Goal: Transaction & Acquisition: Purchase product/service

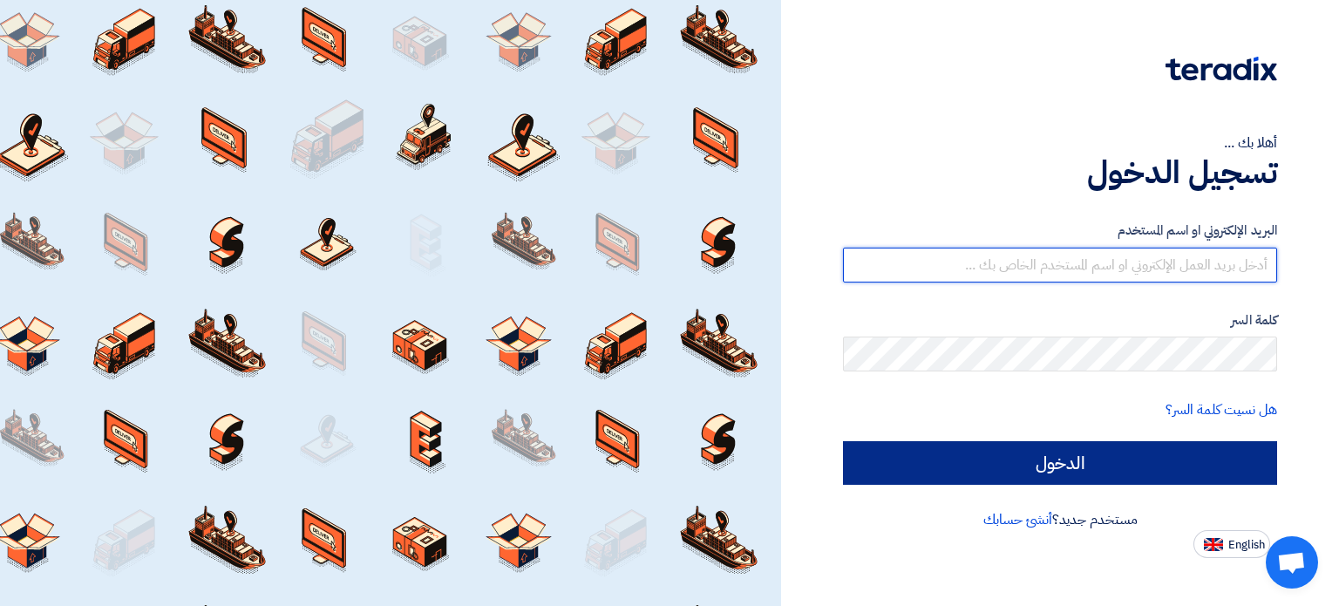
type input "[EMAIL_ADDRESS][DOMAIN_NAME]"
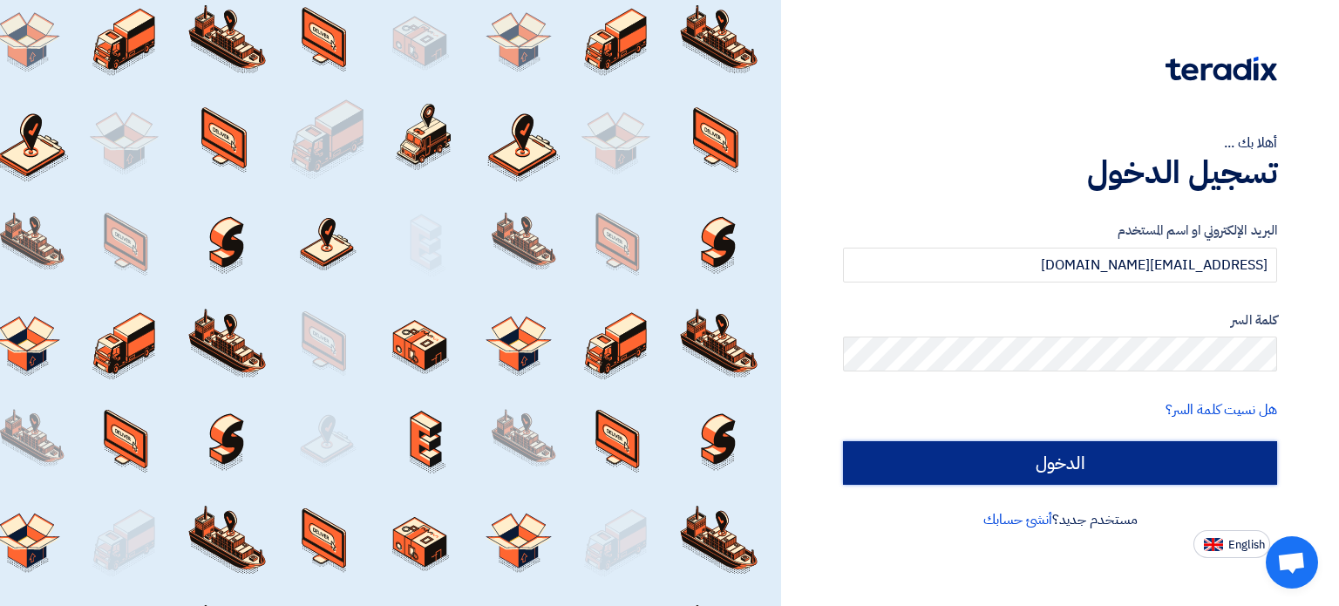
click at [1167, 473] on input "الدخول" at bounding box center [1060, 463] width 434 height 44
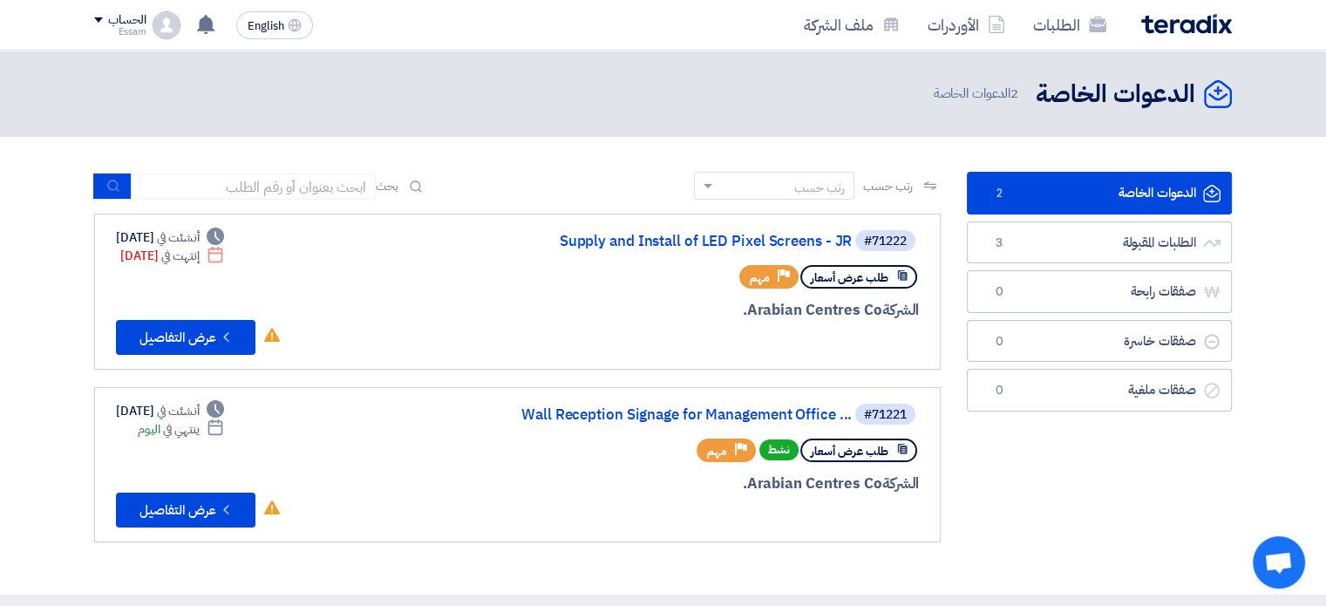
click at [1005, 488] on div "الدعوات الخاصة الدعوات الخاصة 2 الطلبات المقبولة الطلبات المقبولة 3 صفقات رابحة…" at bounding box center [1099, 366] width 291 height 388
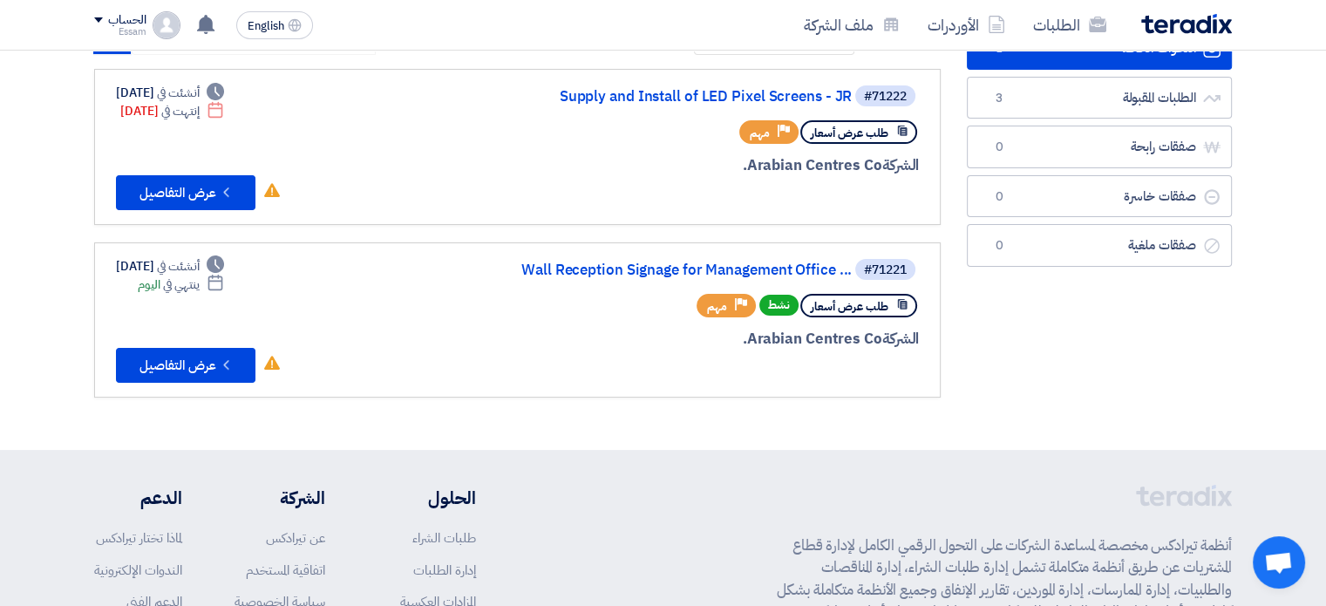
scroll to position [174, 0]
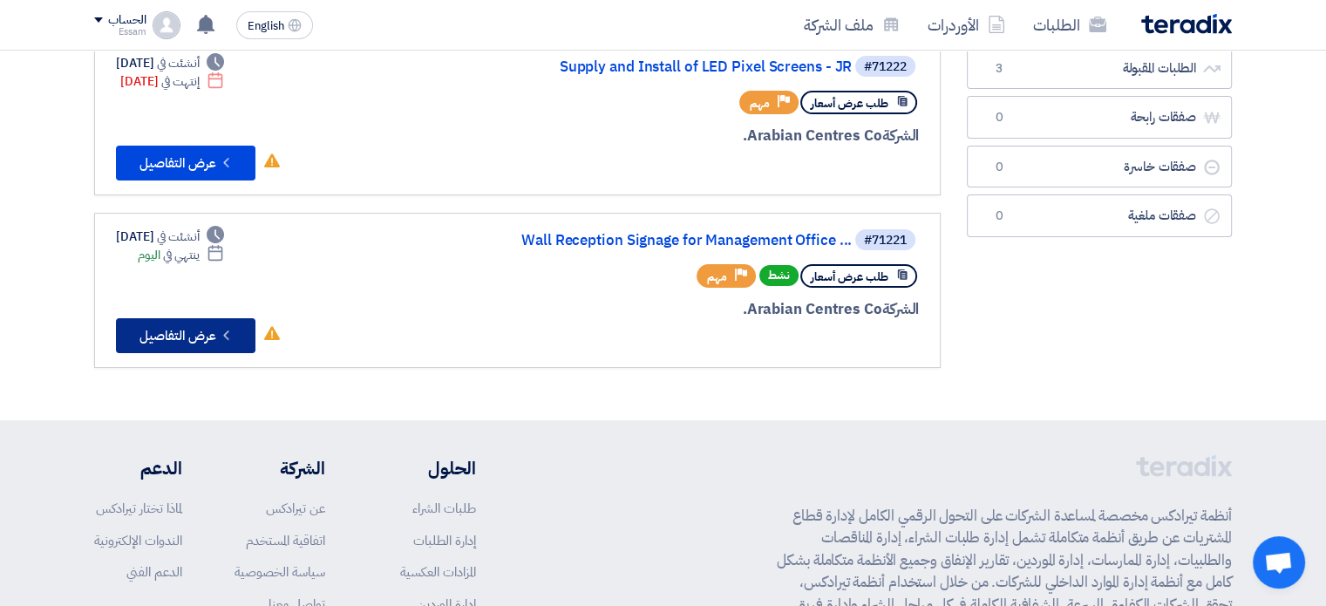
click at [179, 330] on button "Check details عرض التفاصيل" at bounding box center [186, 335] width 140 height 35
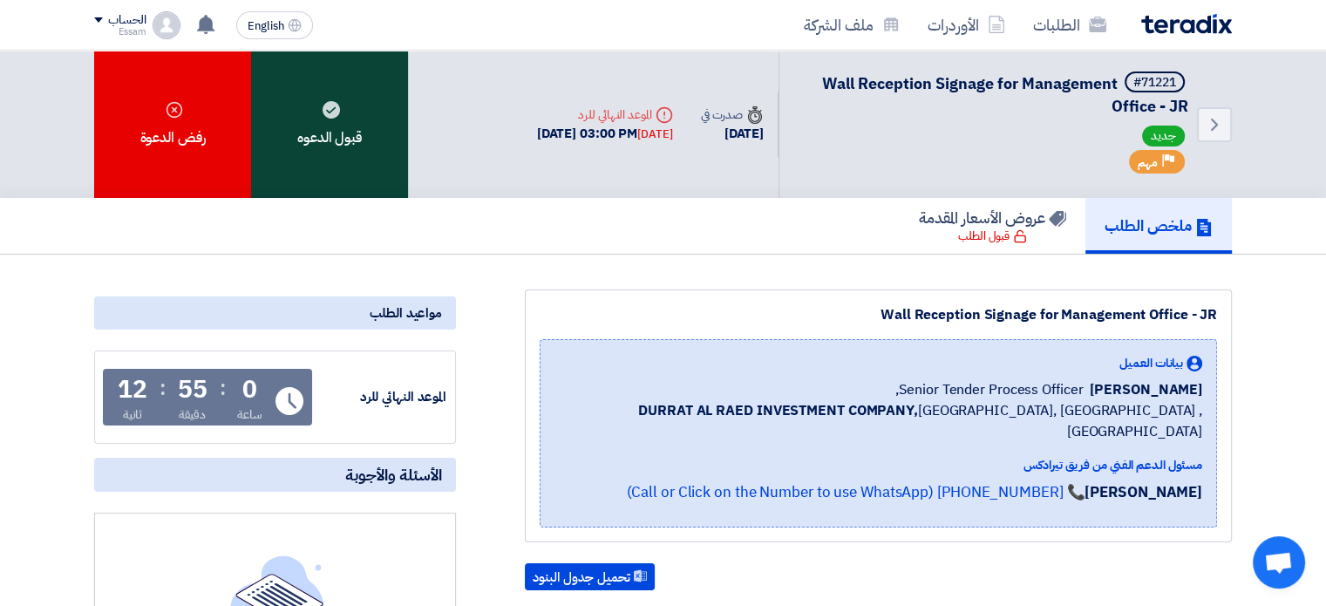
click at [323, 104] on icon at bounding box center [331, 109] width 17 height 17
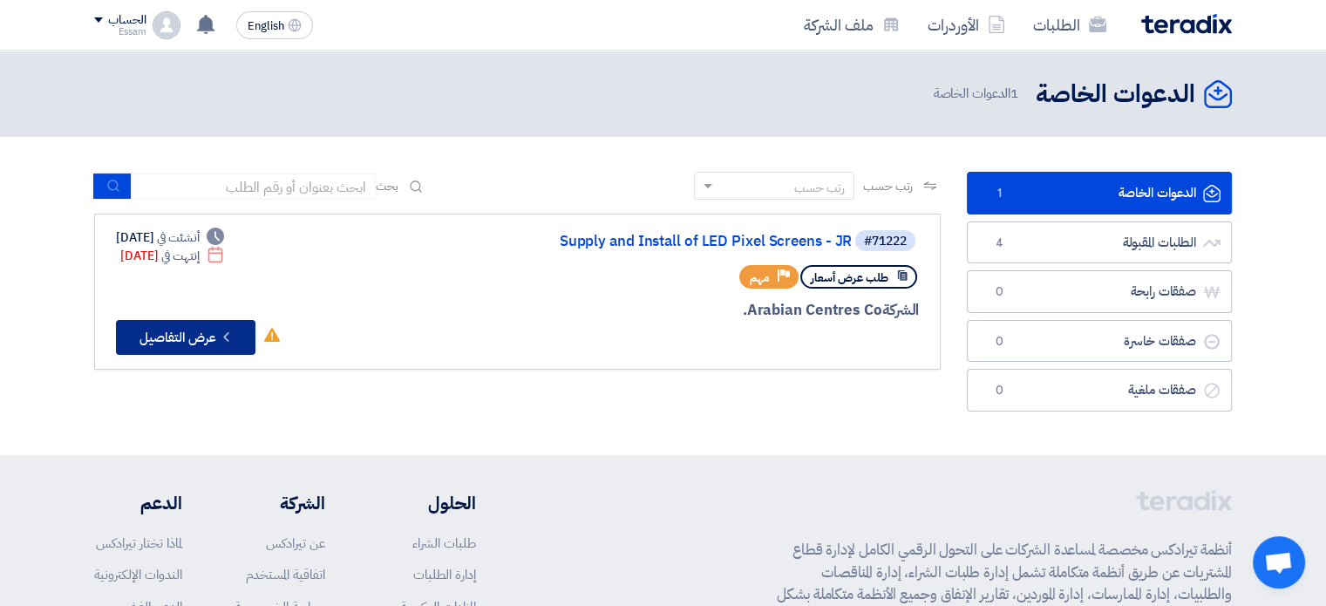
click at [167, 333] on button "Check details عرض التفاصيل" at bounding box center [186, 337] width 140 height 35
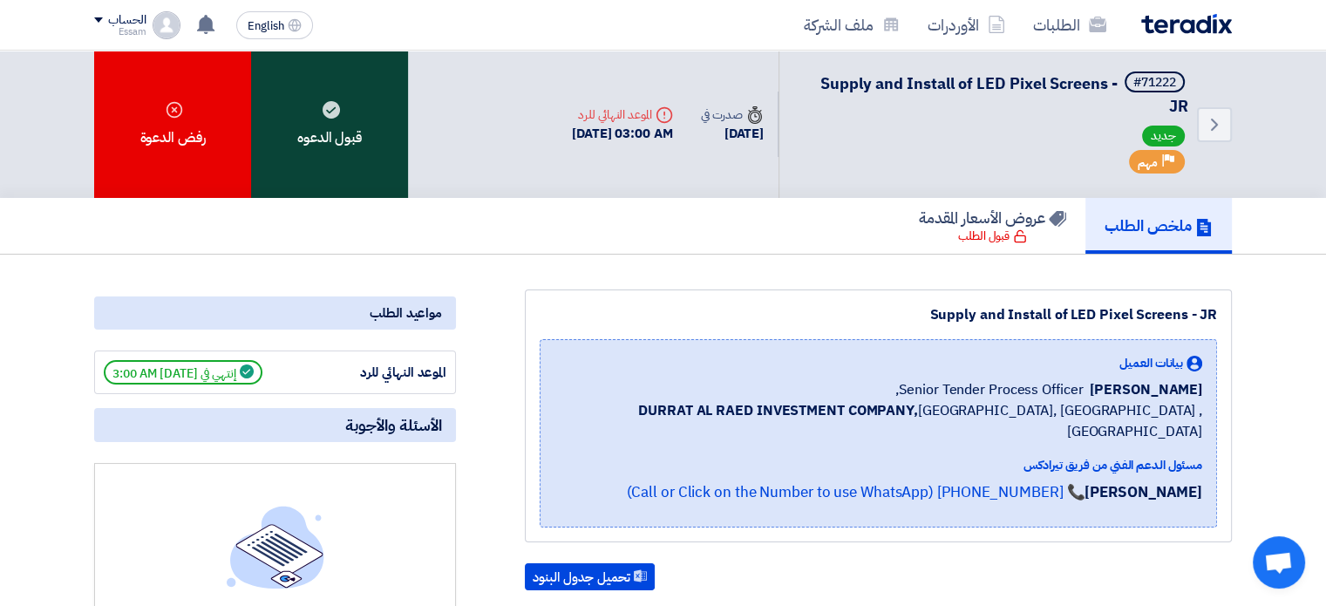
click at [367, 121] on div "قبول الدعوه" at bounding box center [329, 124] width 157 height 147
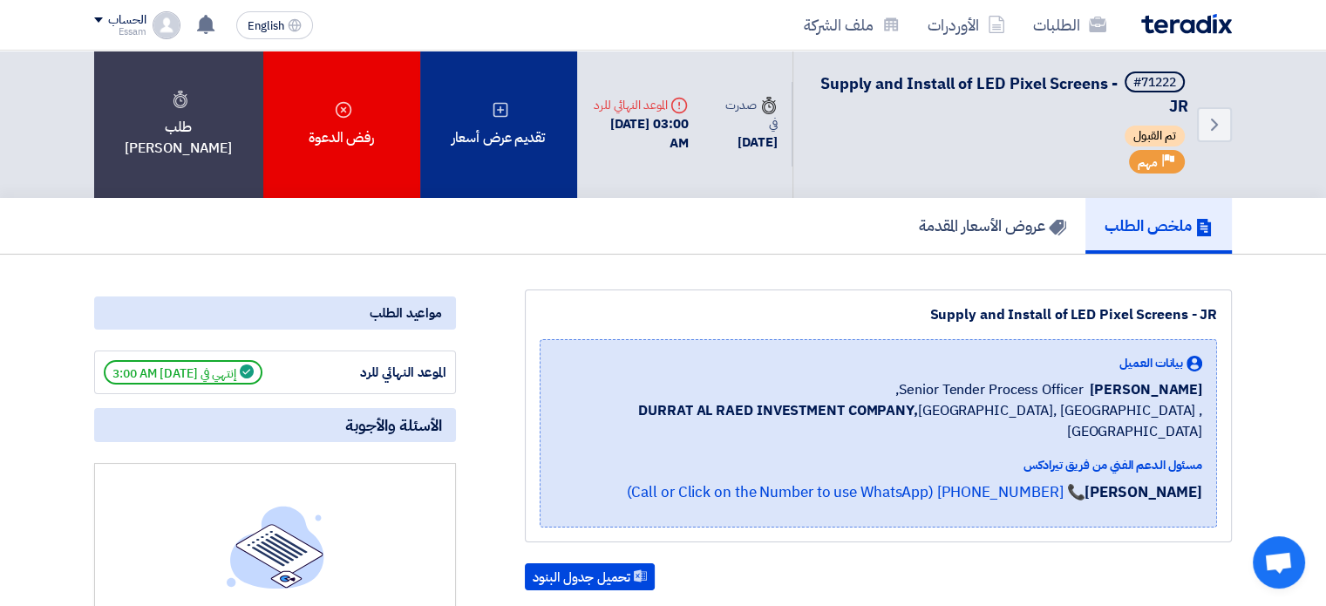
click at [528, 99] on div "تقديم عرض أسعار" at bounding box center [498, 124] width 157 height 147
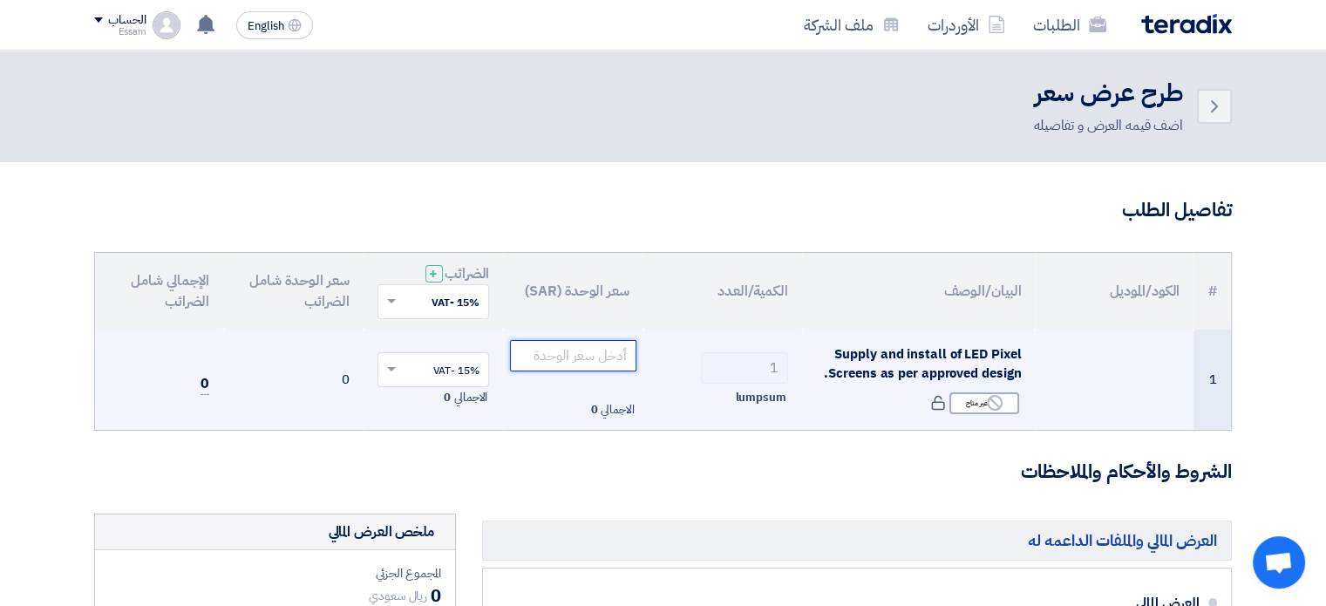
click at [592, 358] on input "number" at bounding box center [573, 355] width 126 height 31
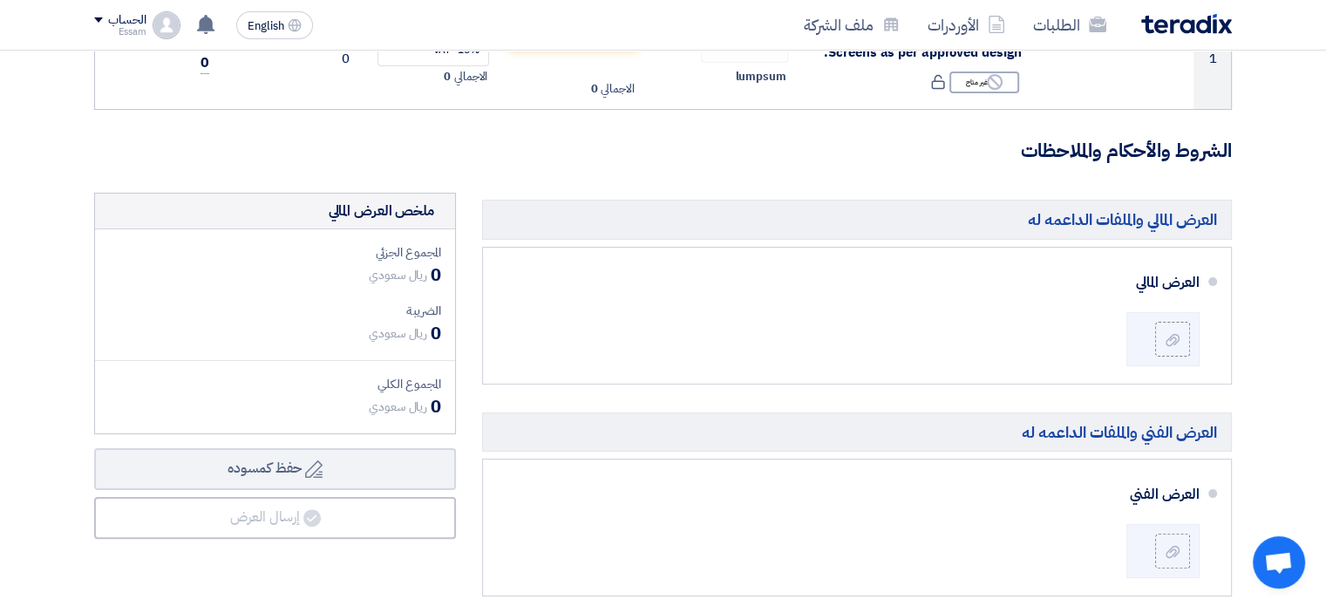
scroll to position [383, 0]
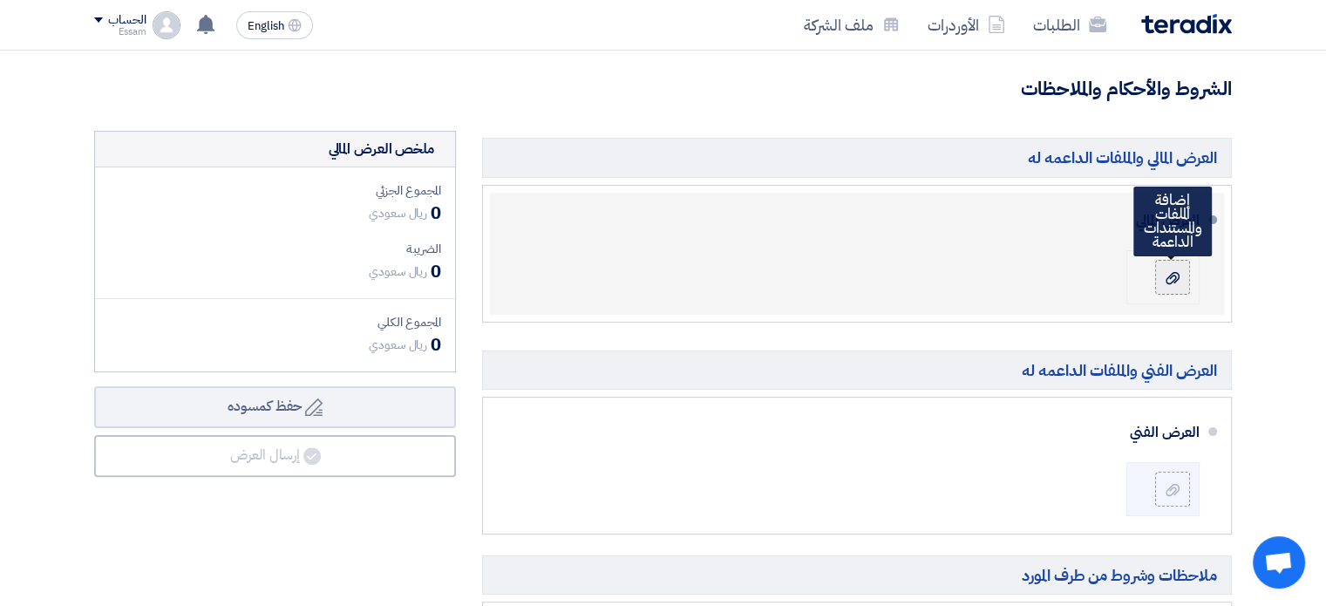
click at [1172, 277] on icon at bounding box center [1173, 278] width 14 height 14
click at [0, 0] on input "file" at bounding box center [0, 0] width 0 height 0
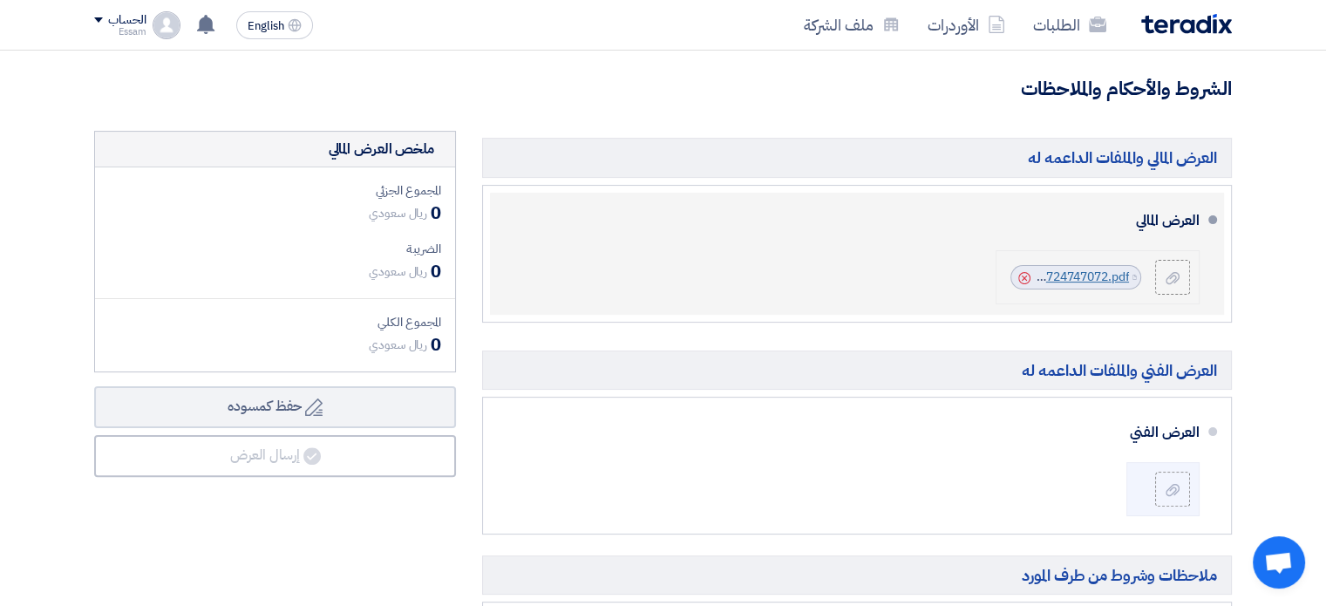
click at [1063, 276] on link "JawharatMallRiyadhQuotationNo_1756724747072.pdf" at bounding box center [979, 277] width 300 height 18
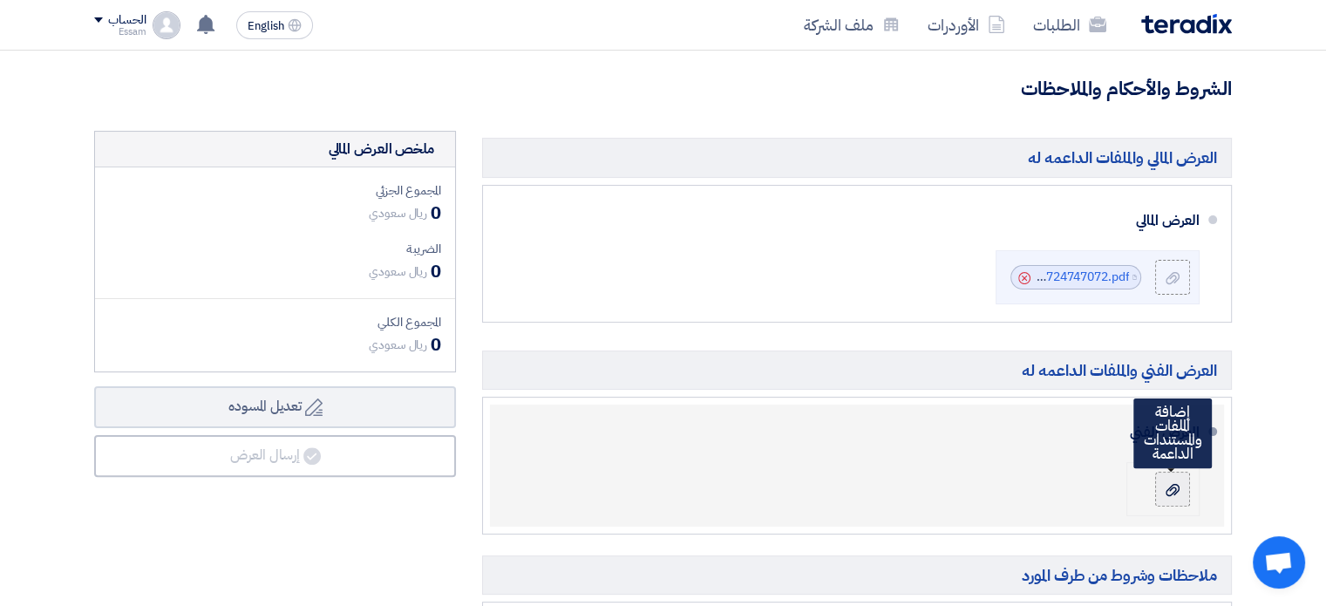
click at [1168, 487] on use at bounding box center [1173, 490] width 14 height 12
click at [0, 0] on input "file" at bounding box center [0, 0] width 0 height 0
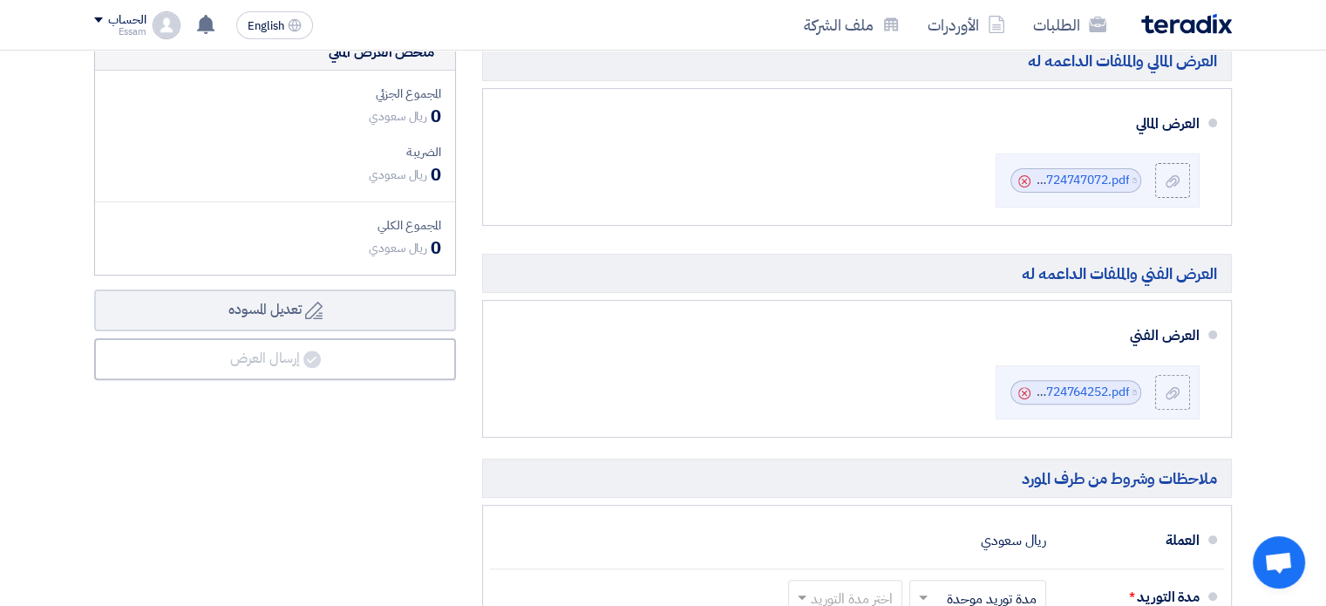
scroll to position [521, 0]
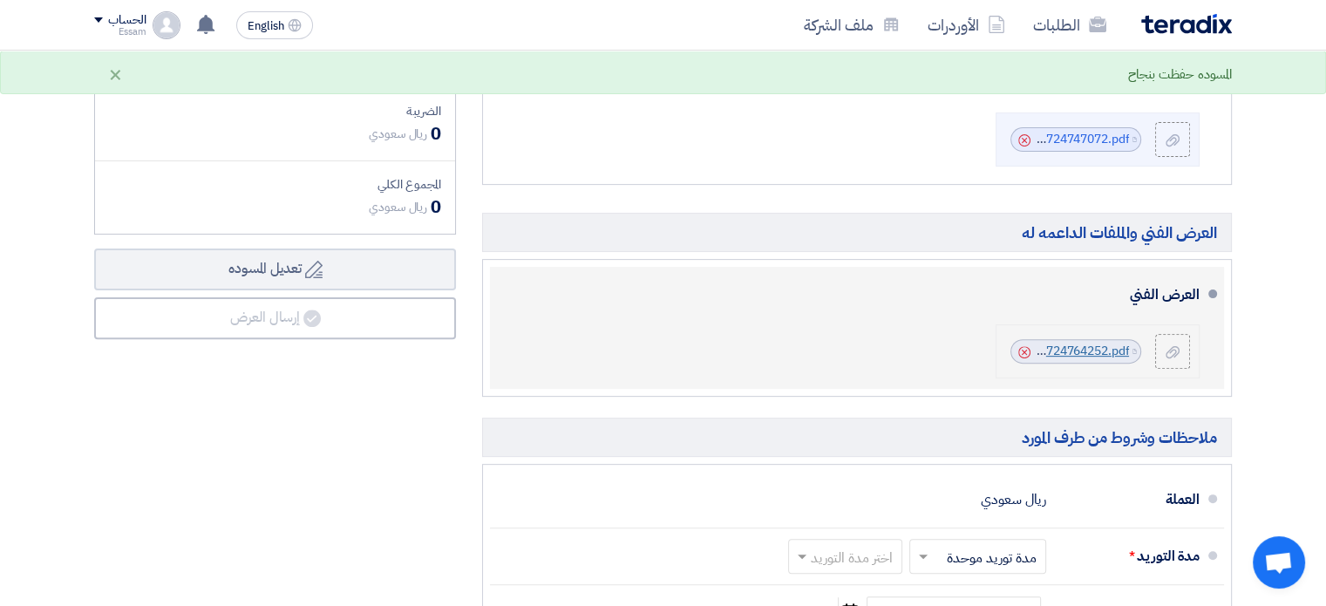
click at [1076, 350] on link "JawharatMallRiyadhQuotationNo_1756724764252.pdf" at bounding box center [979, 351] width 300 height 18
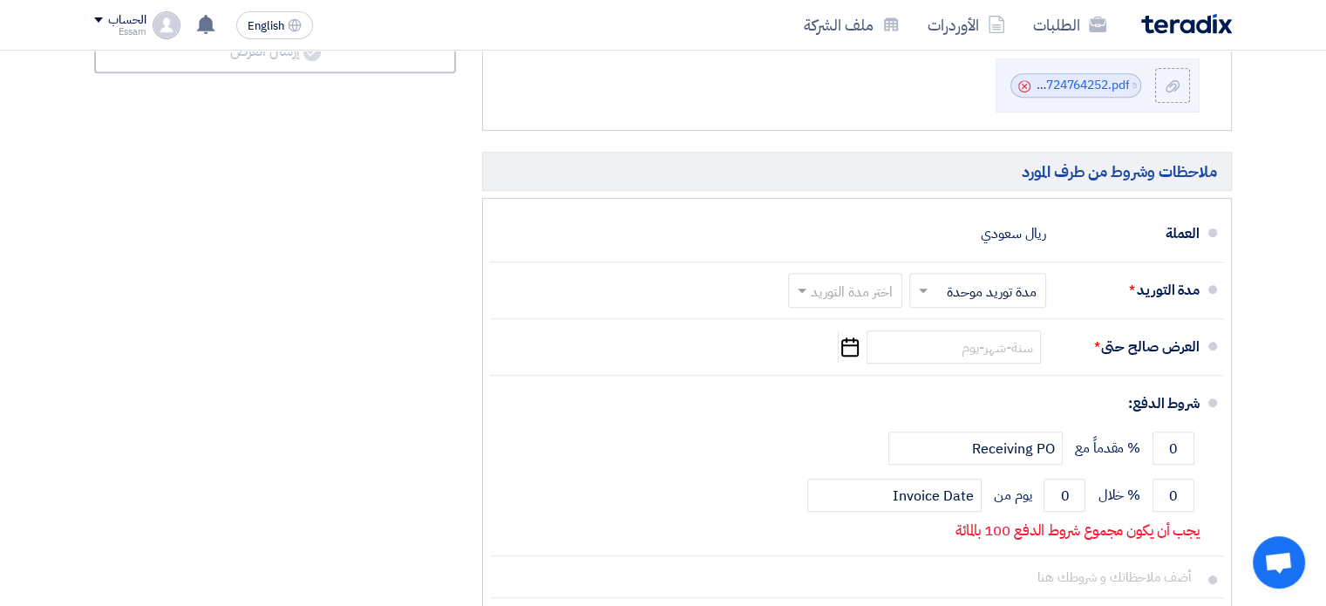
scroll to position [788, 0]
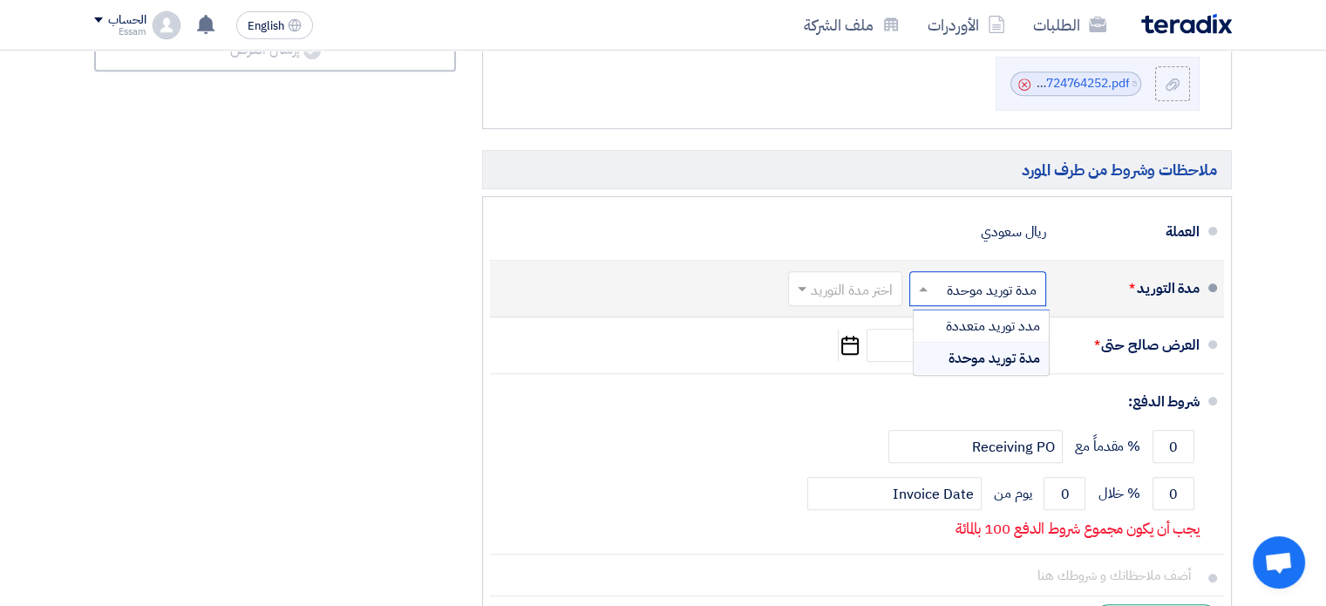
click at [926, 282] on span at bounding box center [921, 288] width 22 height 17
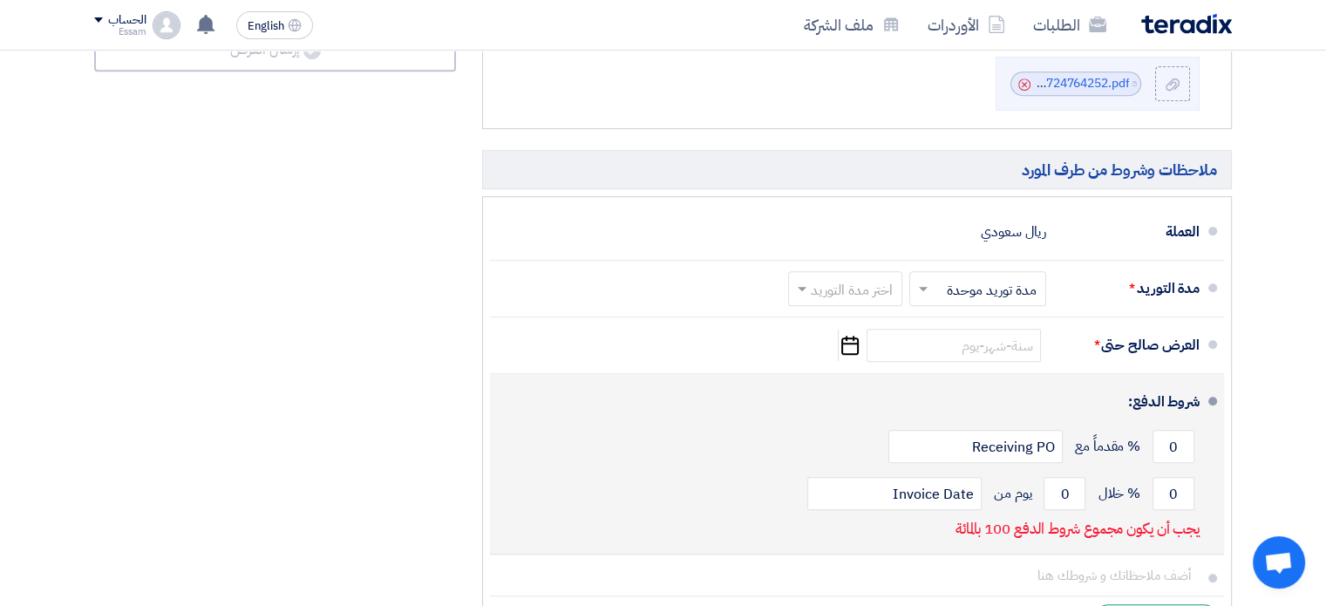
click at [753, 384] on div "شروط الدفع:" at bounding box center [859, 402] width 682 height 42
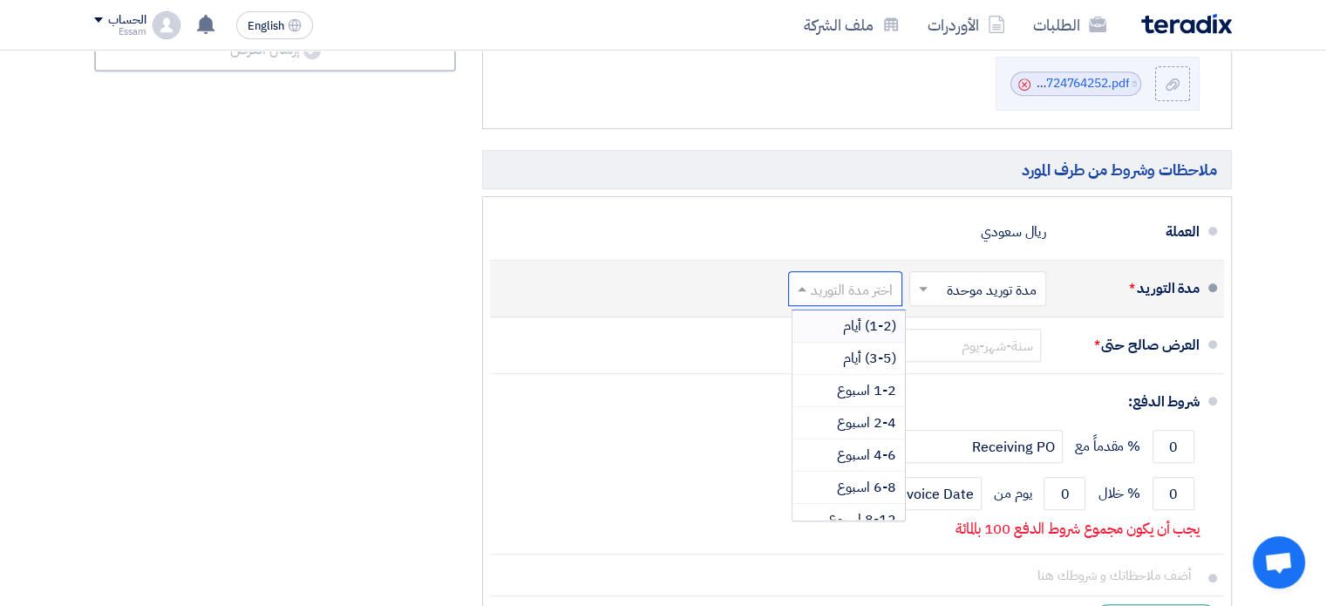
click at [794, 286] on span at bounding box center [800, 288] width 22 height 17
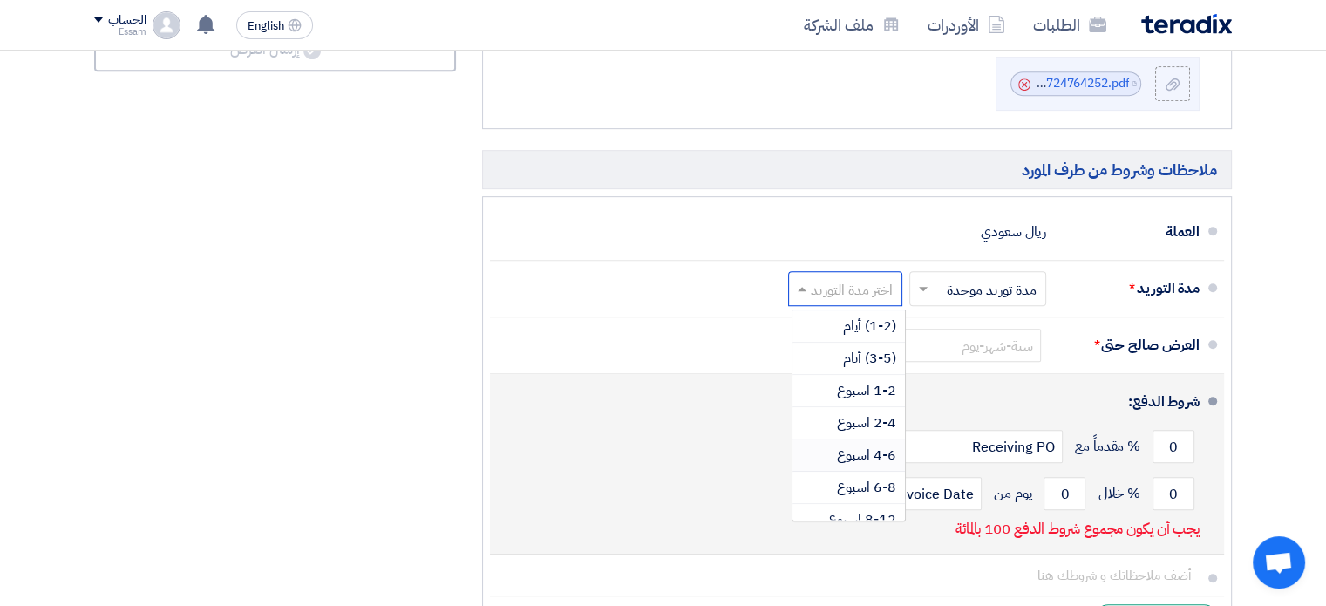
click at [666, 381] on div "شروط الدفع:" at bounding box center [859, 402] width 682 height 42
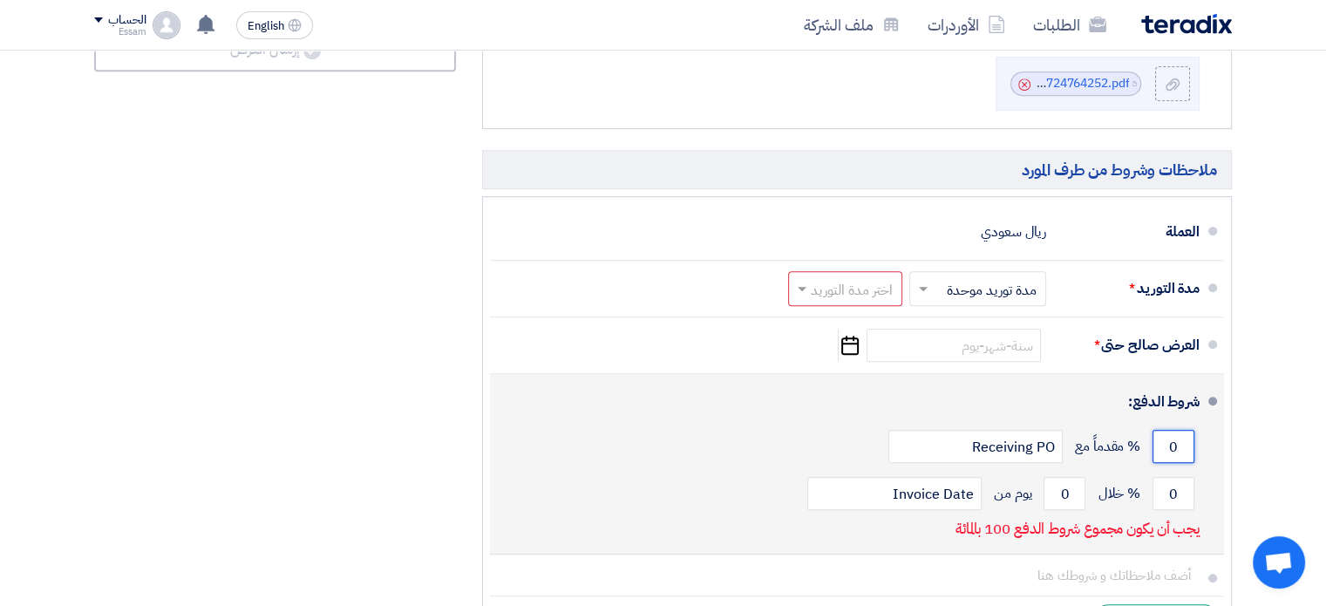
drag, startPoint x: 1185, startPoint y: 441, endPoint x: 1169, endPoint y: 444, distance: 15.9
click at [1169, 444] on input "0" at bounding box center [1174, 446] width 42 height 33
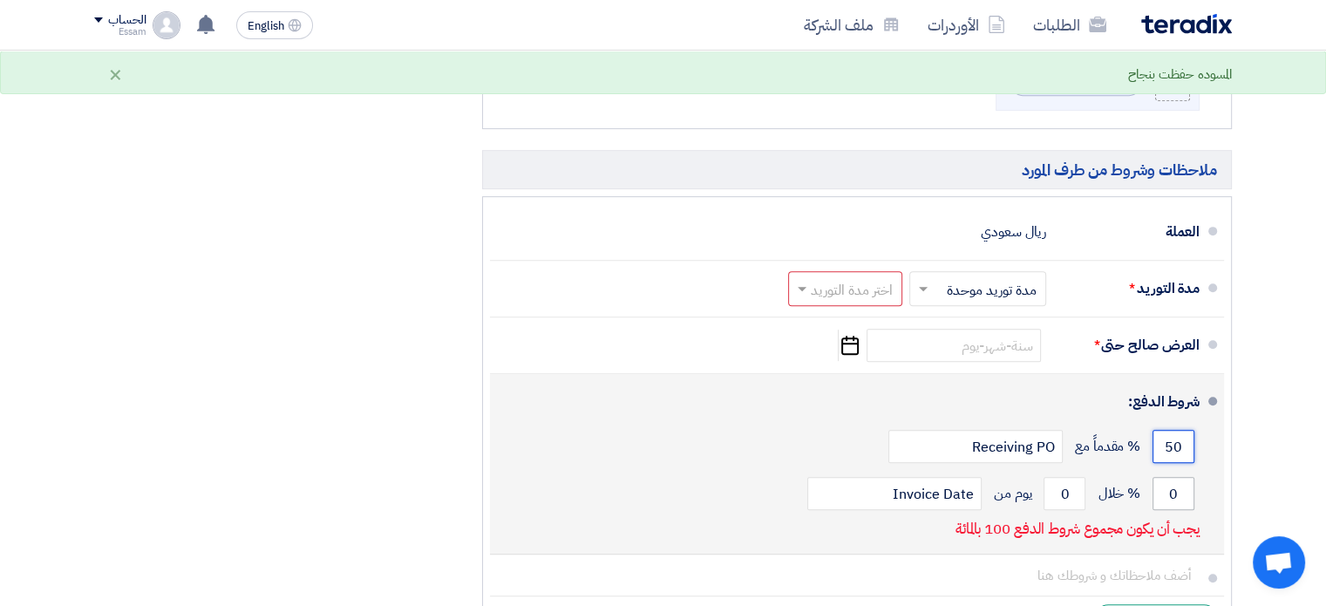
type input "50"
click at [1182, 491] on input "0" at bounding box center [1174, 493] width 42 height 33
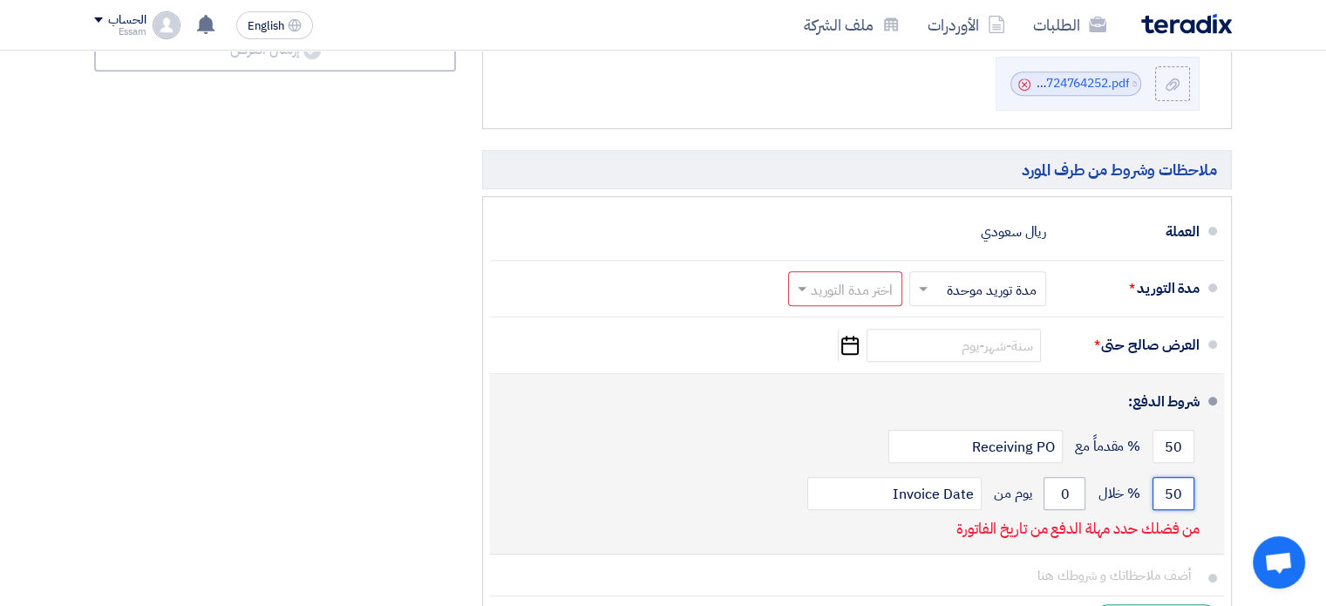
type input "50"
drag, startPoint x: 1078, startPoint y: 491, endPoint x: 1059, endPoint y: 494, distance: 19.4
click at [1059, 494] on input "0" at bounding box center [1065, 493] width 42 height 33
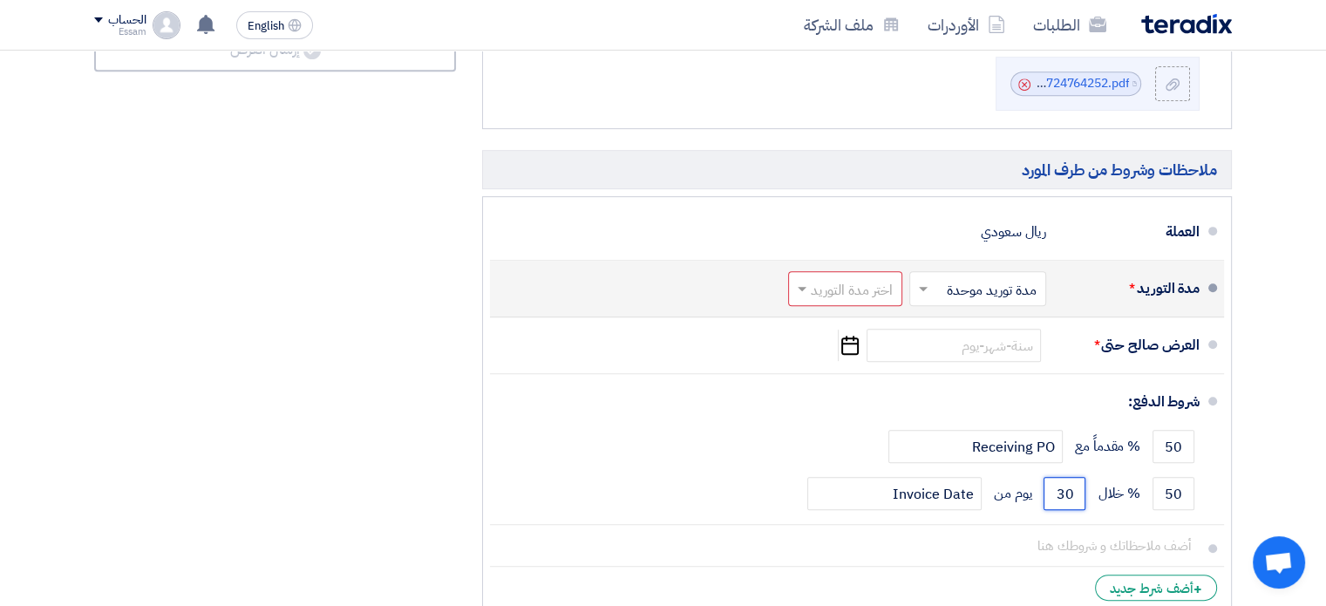
type input "30"
click at [843, 287] on input "text" at bounding box center [842, 290] width 106 height 25
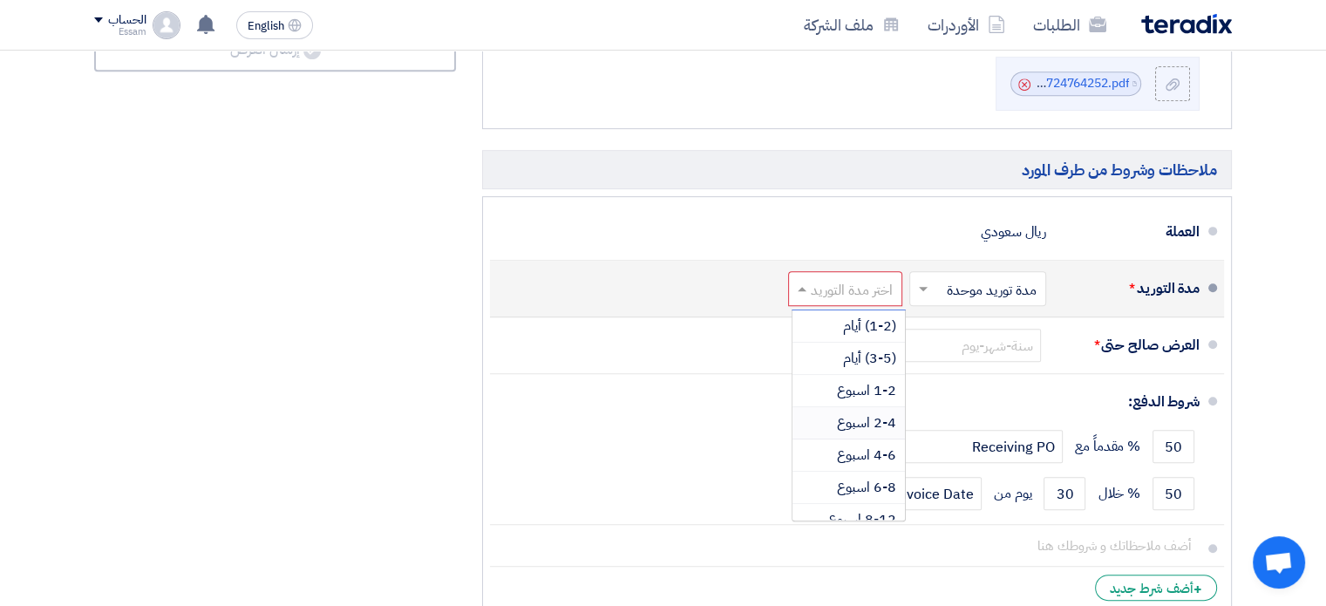
click at [865, 422] on span "2-4 اسبوع" at bounding box center [866, 422] width 59 height 21
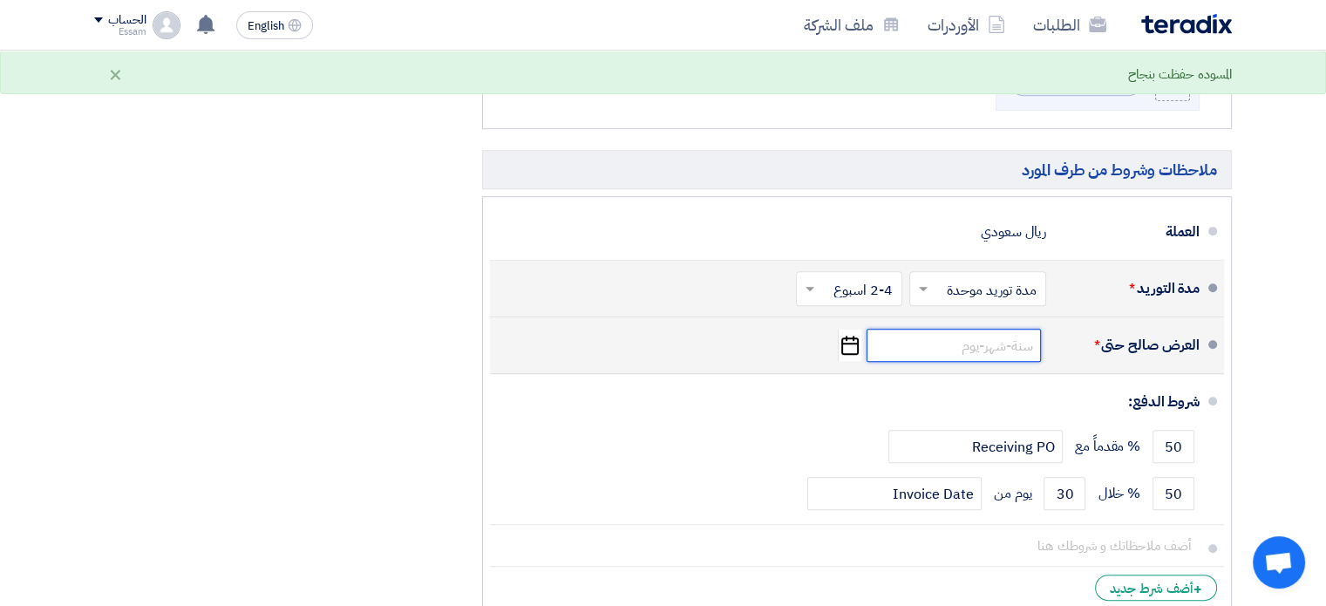
click at [991, 341] on input at bounding box center [954, 345] width 174 height 33
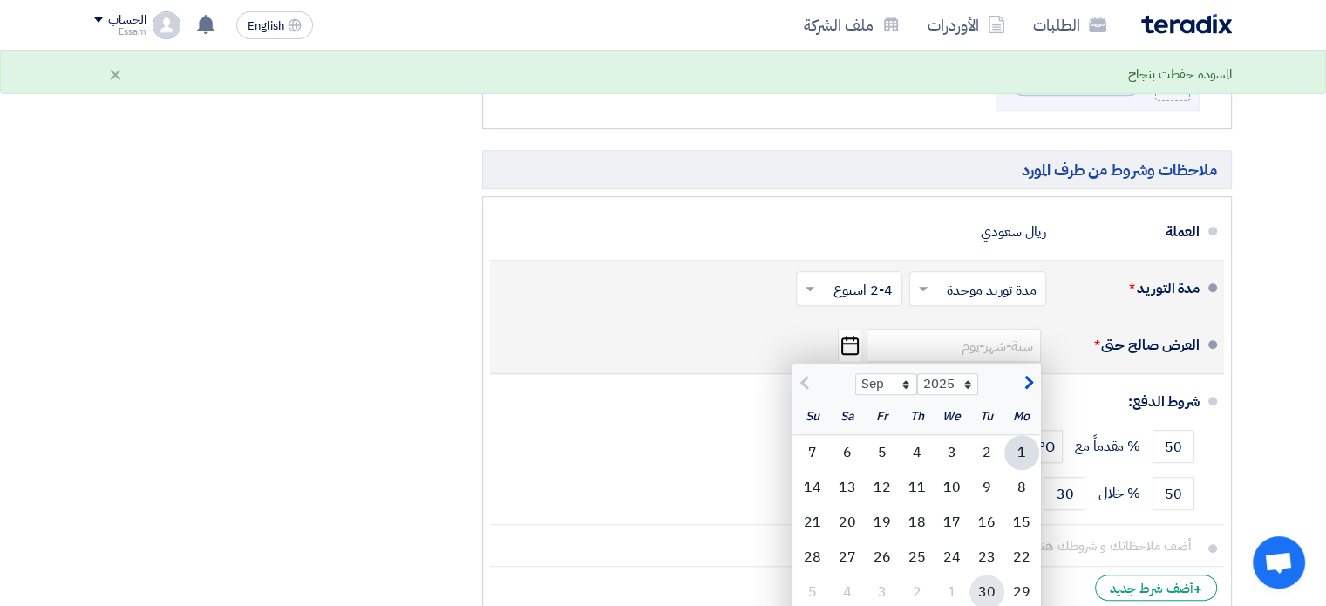
click at [984, 585] on div "30" at bounding box center [987, 592] width 35 height 35
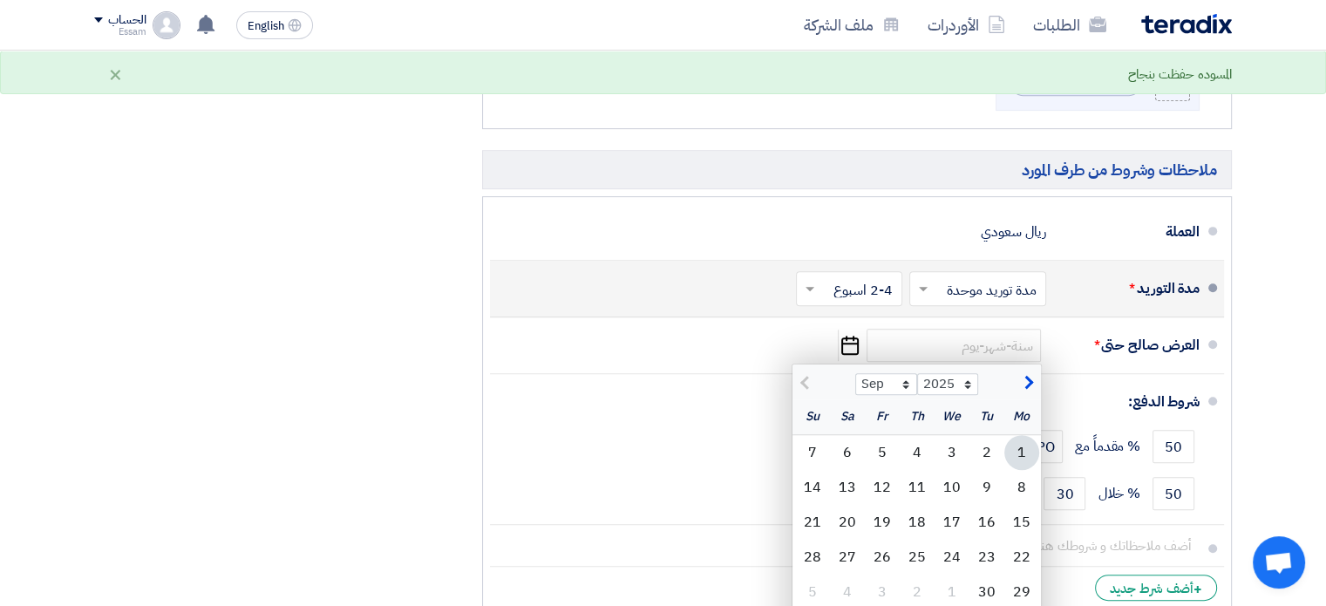
type input "[DATE]"
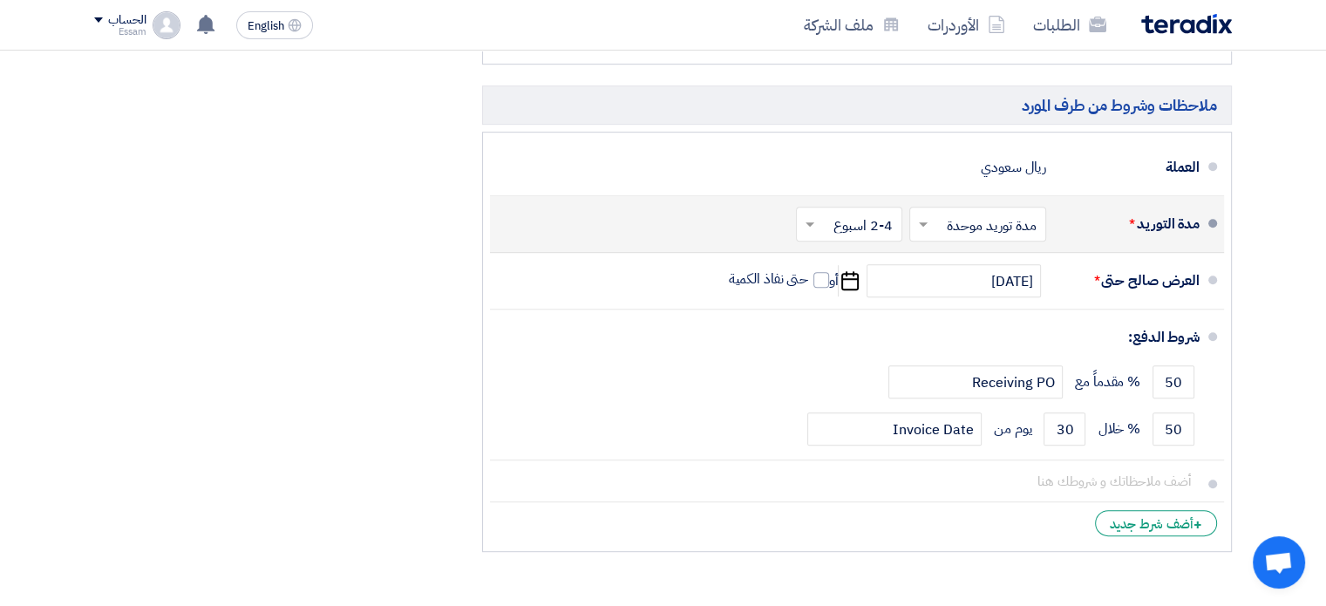
scroll to position [893, 0]
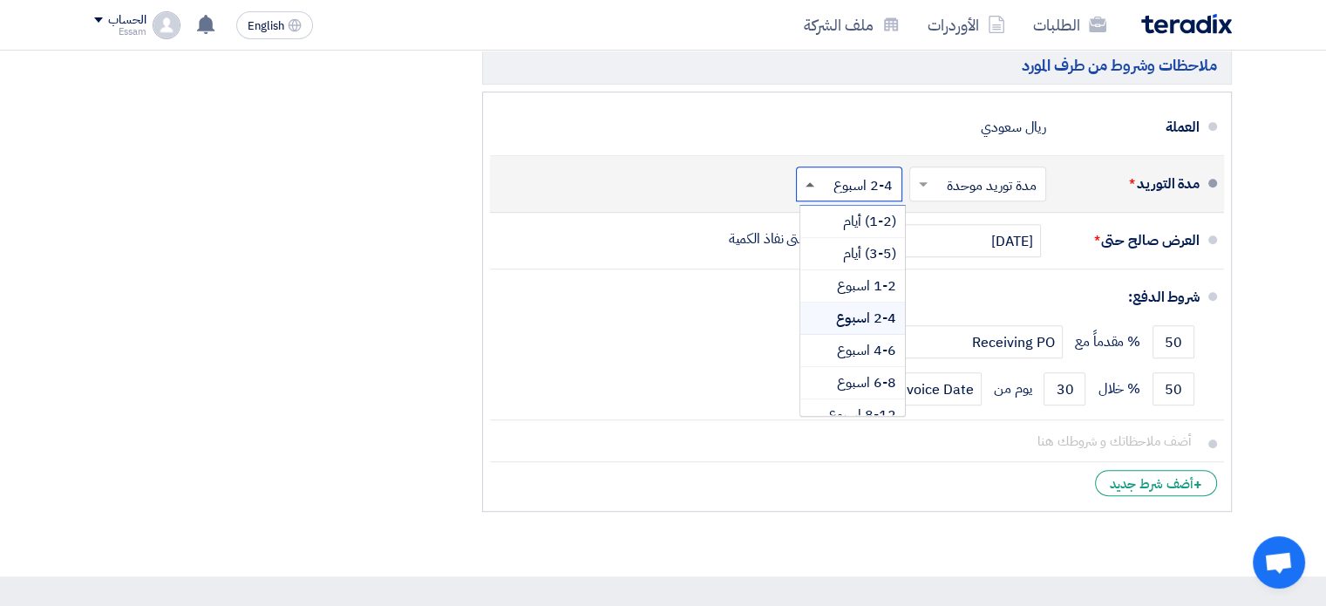
click at [814, 183] on span at bounding box center [810, 184] width 9 height 4
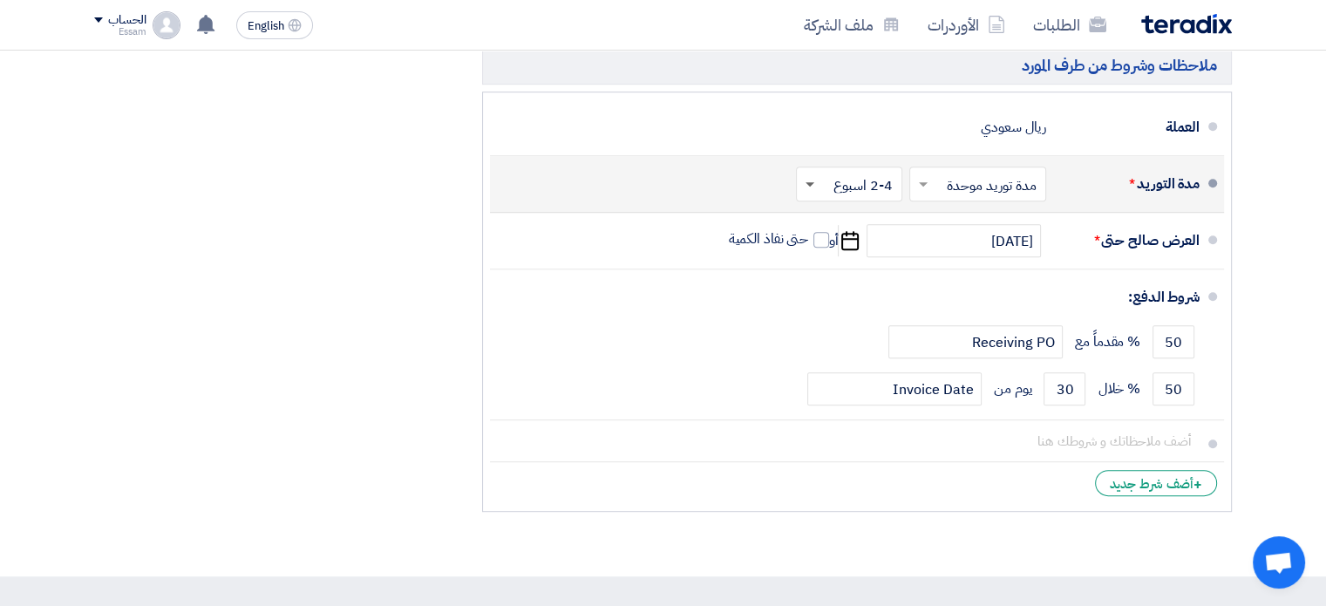
click at [814, 183] on span at bounding box center [810, 185] width 9 height 6
click at [808, 182] on span at bounding box center [810, 185] width 9 height 6
click at [811, 177] on span at bounding box center [808, 183] width 22 height 17
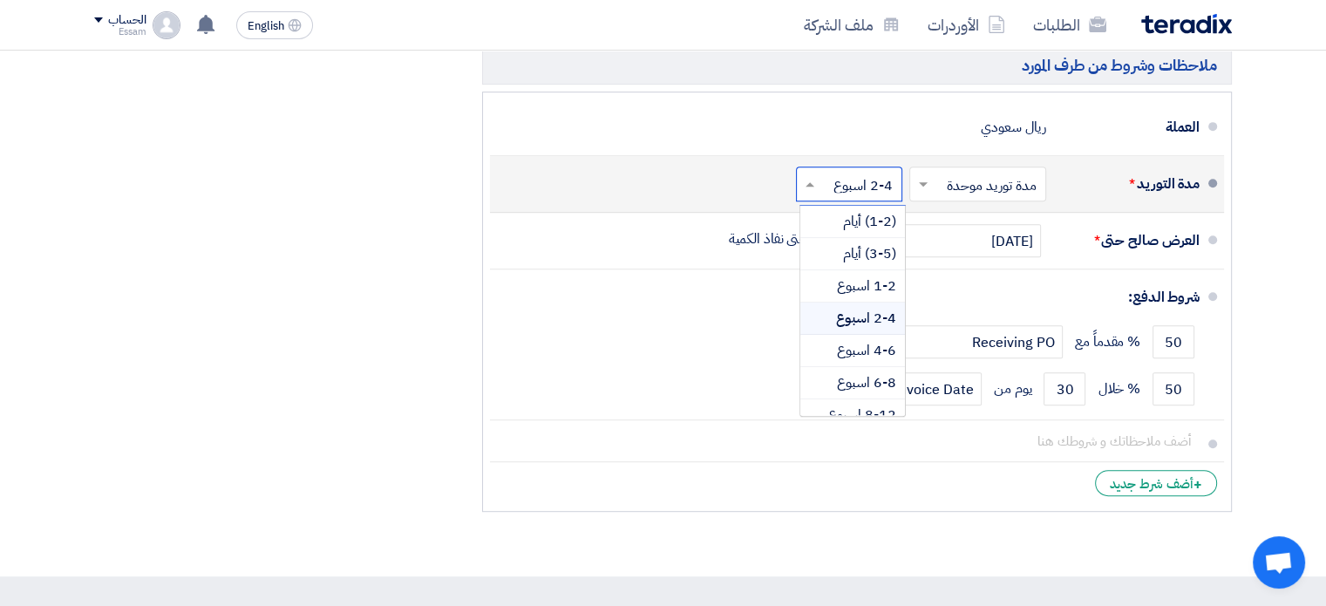
click at [821, 185] on input "text" at bounding box center [846, 186] width 98 height 25
click at [882, 348] on span "4-6 اسبوع" at bounding box center [866, 350] width 59 height 21
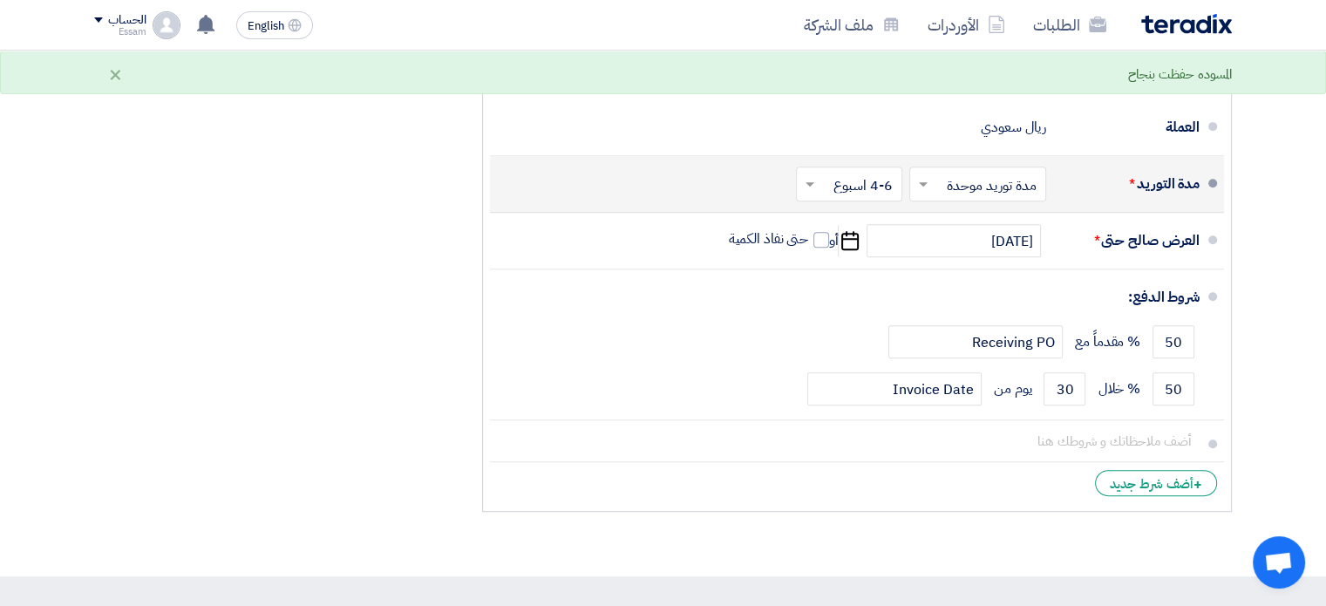
click at [1238, 372] on div "العرض المالي والملفات الداعمه له العرض المالي File Cancel" at bounding box center [857, 71] width 776 height 900
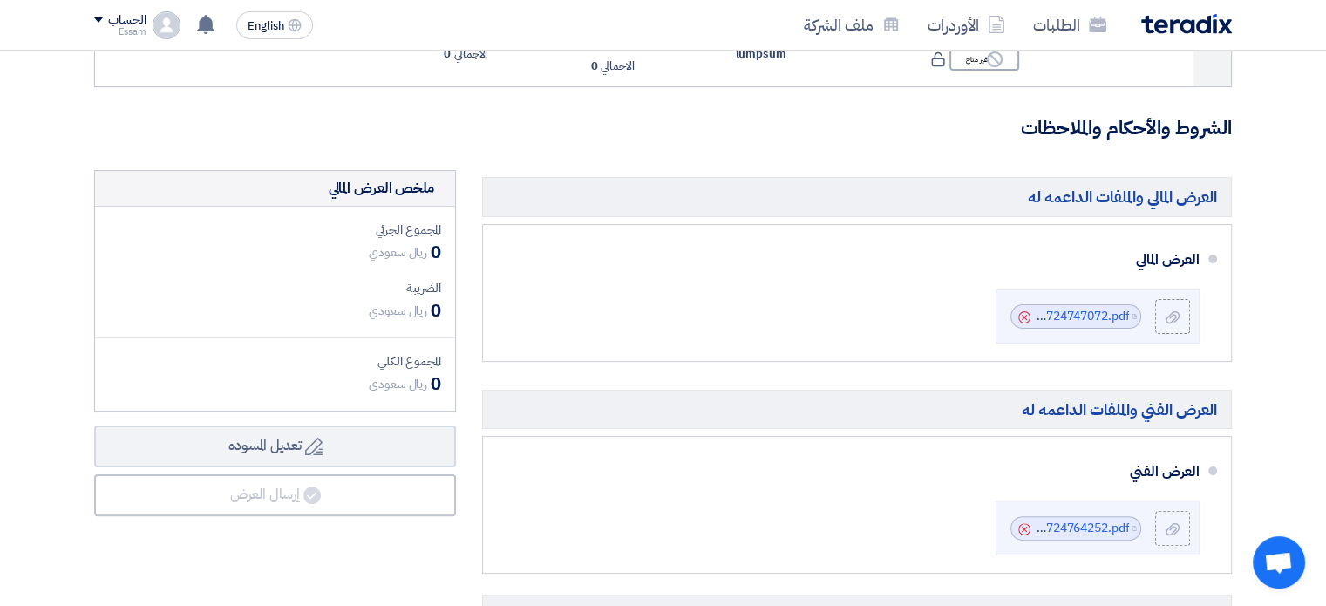
scroll to position [146, 0]
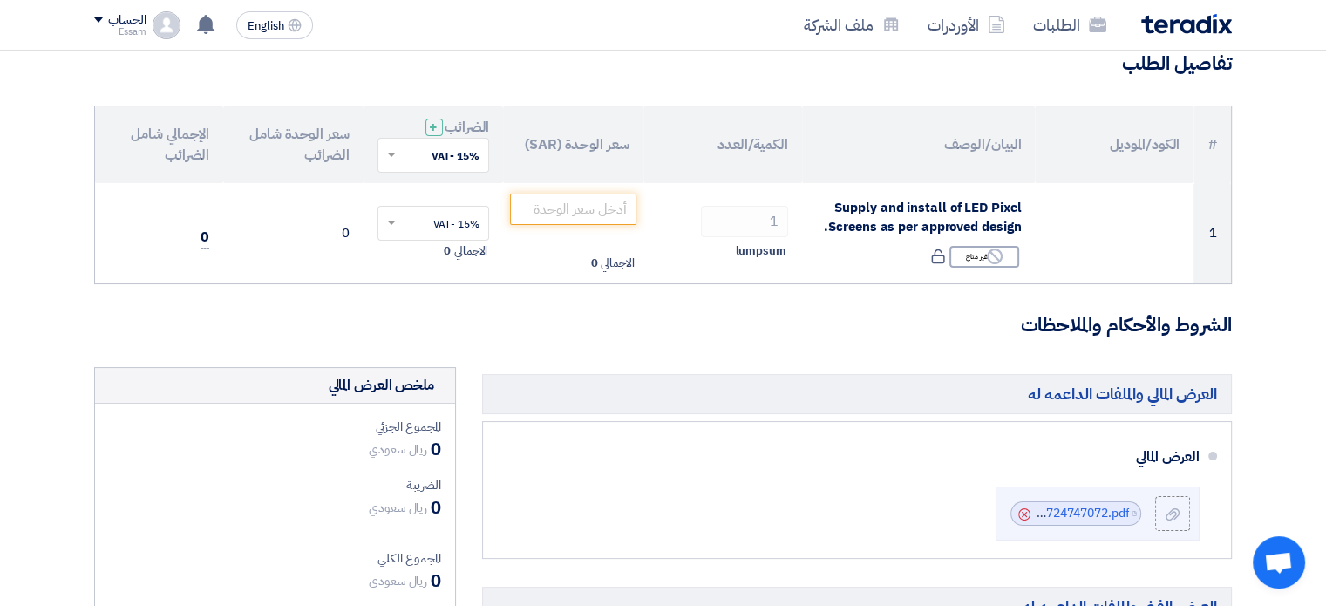
click at [832, 337] on h3 "الشروط والأحكام والملاحظات" at bounding box center [663, 325] width 1138 height 27
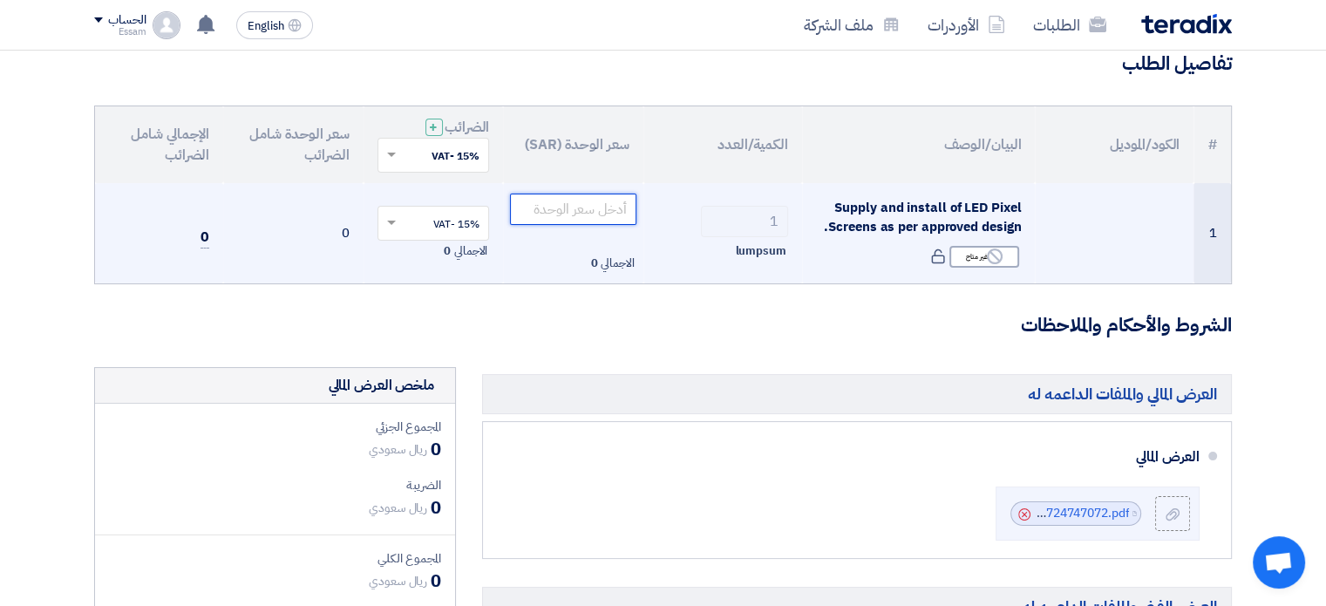
click at [576, 201] on input "number" at bounding box center [573, 209] width 126 height 31
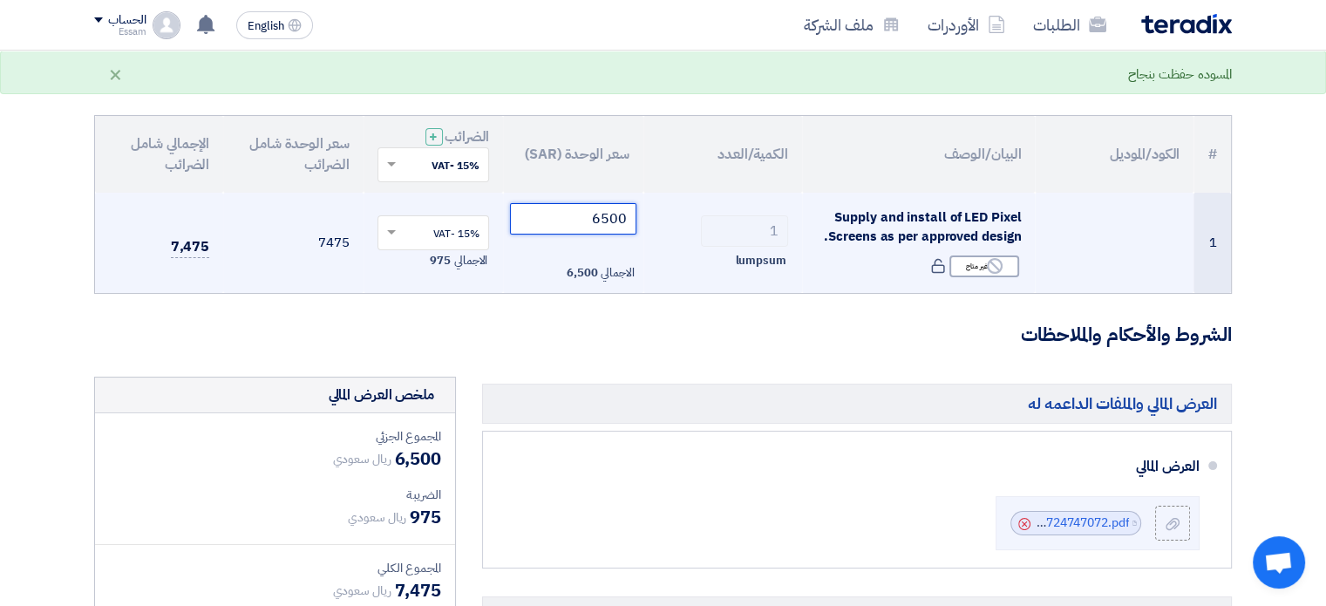
scroll to position [59, 0]
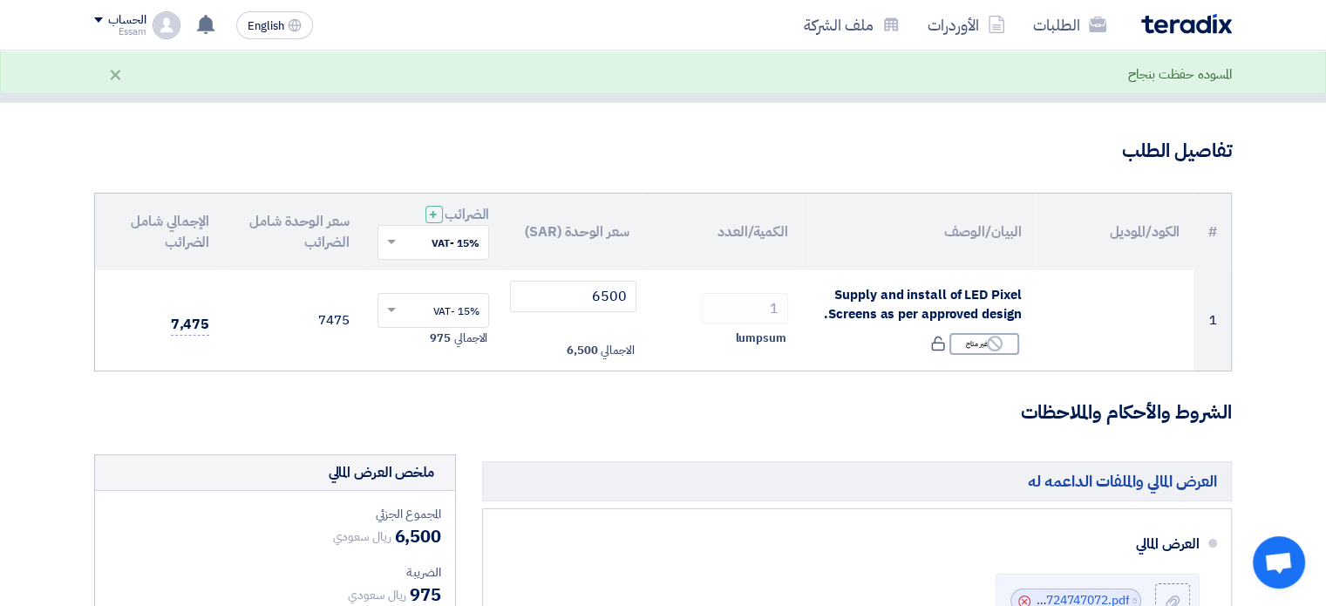
drag, startPoint x: 1331, startPoint y: 222, endPoint x: 1328, endPoint y: 262, distance: 39.3
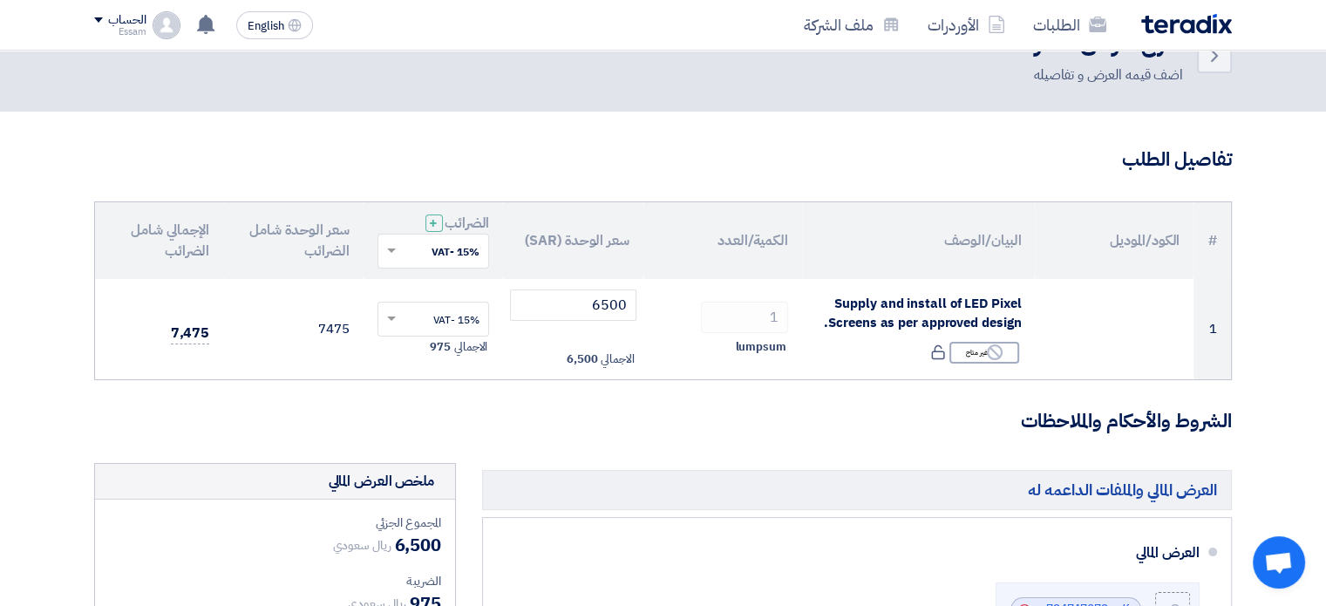
scroll to position [0, 0]
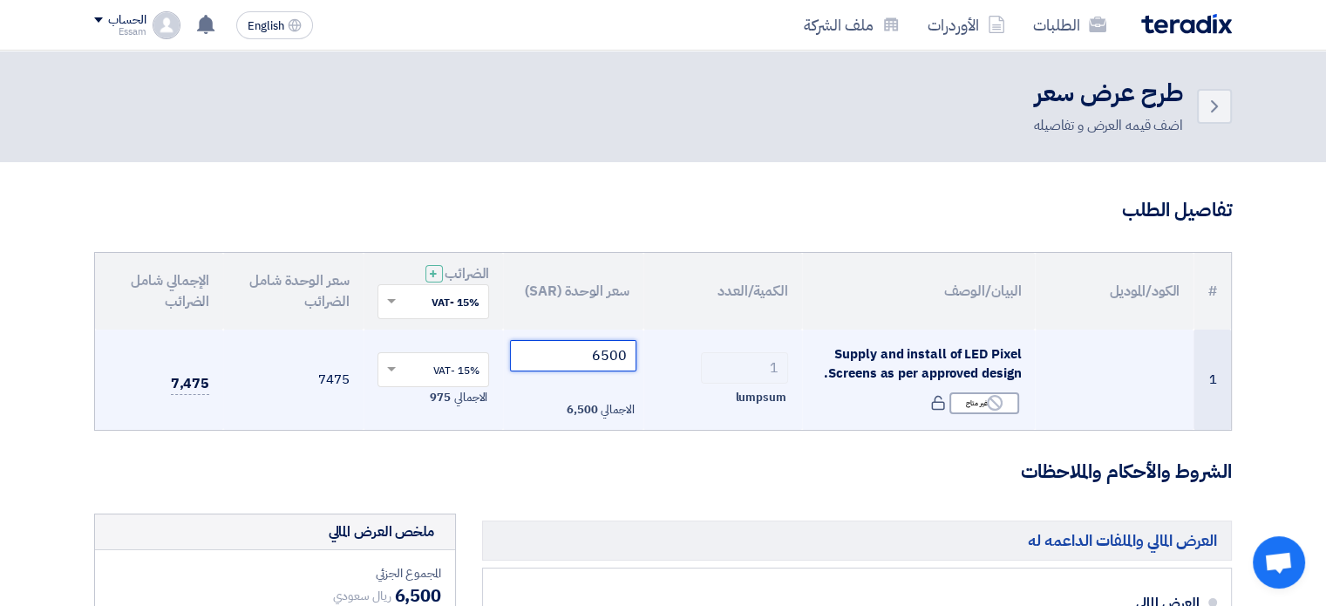
click at [714, 364] on tr "1 Supply and install of LED Pixel Screens as per approved design. Reject غير مت…" at bounding box center [663, 380] width 1136 height 101
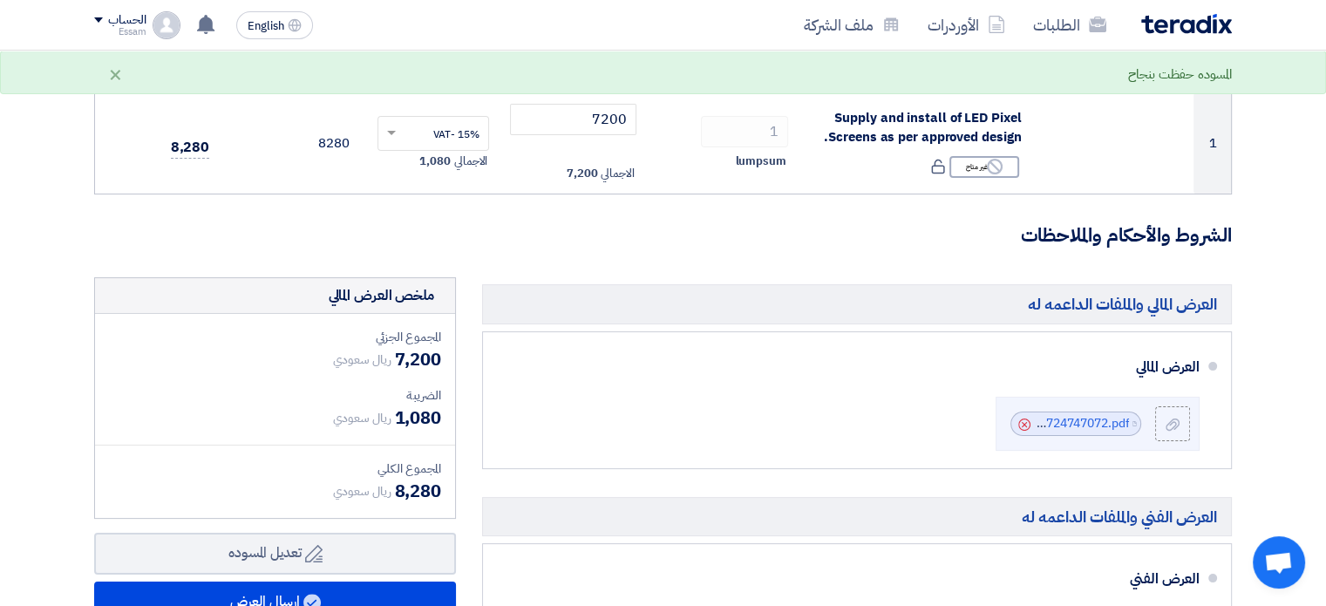
scroll to position [186, 0]
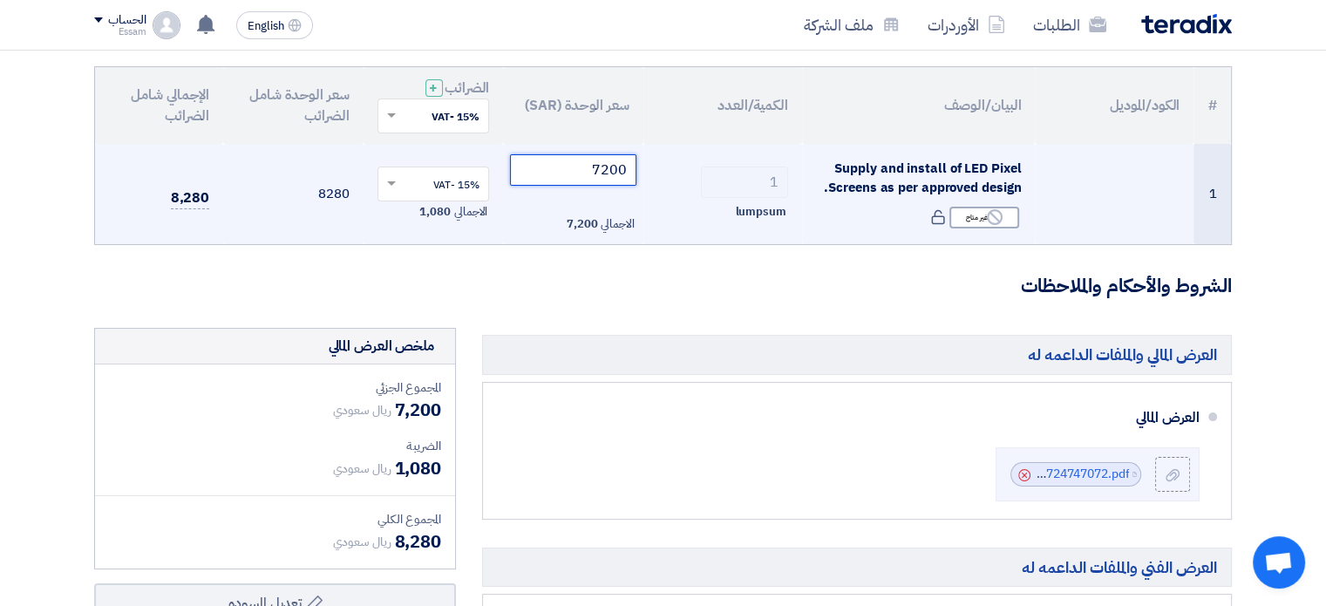
drag, startPoint x: 586, startPoint y: 165, endPoint x: 673, endPoint y: 163, distance: 87.2
click at [673, 163] on tr "1 Supply and install of LED Pixel Screens as per approved design. Reject غير مت…" at bounding box center [663, 194] width 1136 height 101
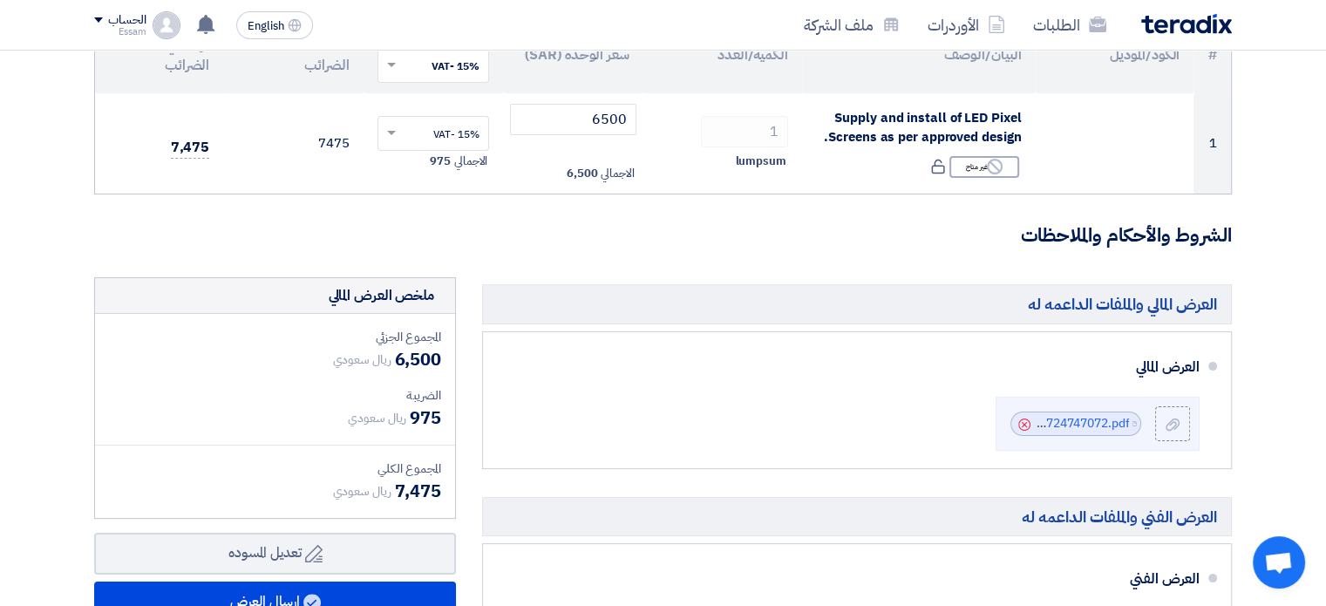
scroll to position [249, 0]
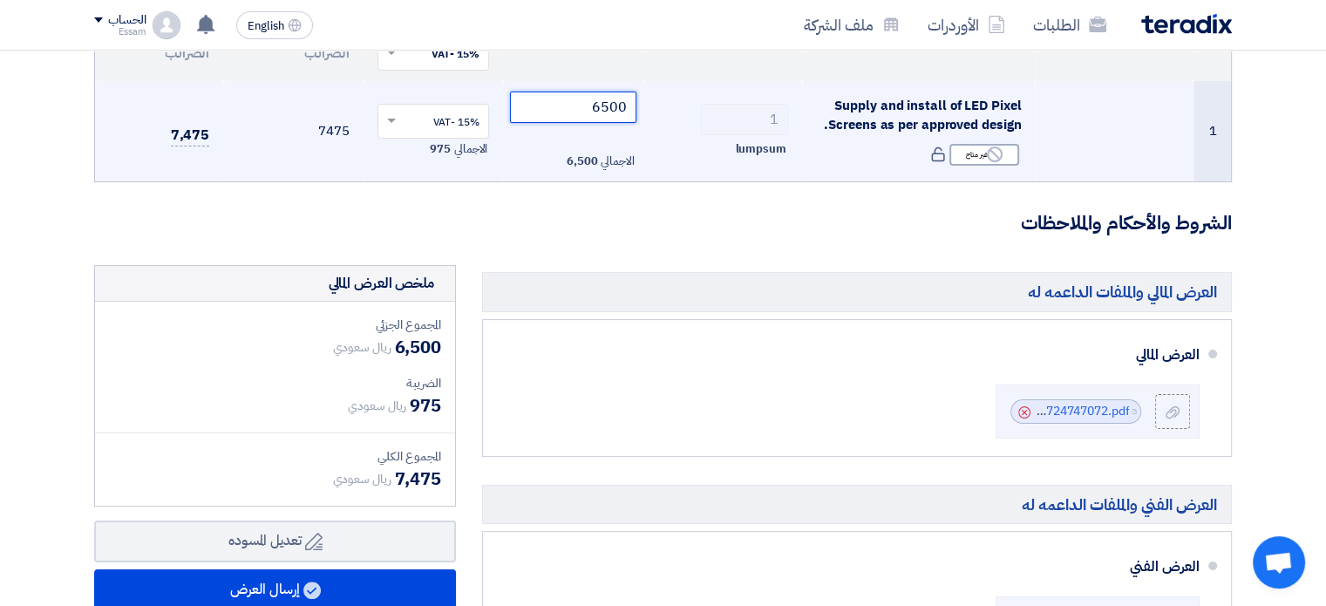
click at [755, 103] on tr "1 Supply and install of LED Pixel Screens as per approved design. Reject غير مت…" at bounding box center [663, 131] width 1136 height 101
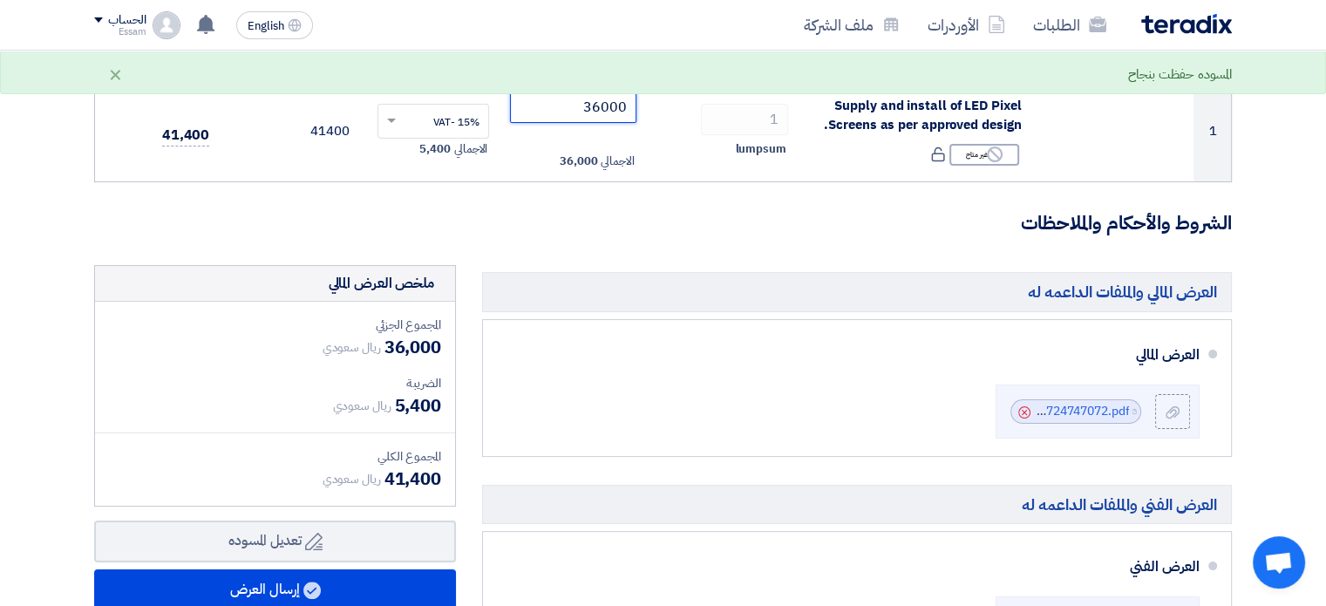
type input "36000"
click at [712, 245] on form "تفاصيل الطلب # الكود/الموديل البيان/الوصف الكمية/العدد سعر الوحدة (SAR) الضرائب…" at bounding box center [663, 557] width 1138 height 1216
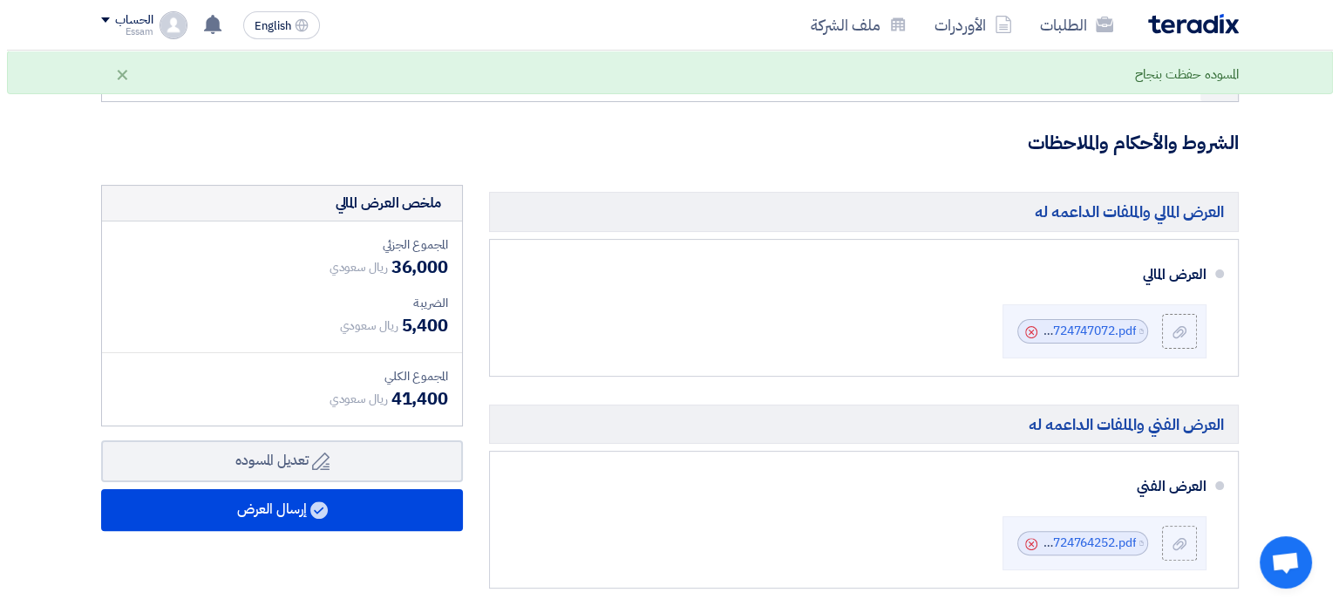
scroll to position [333, 0]
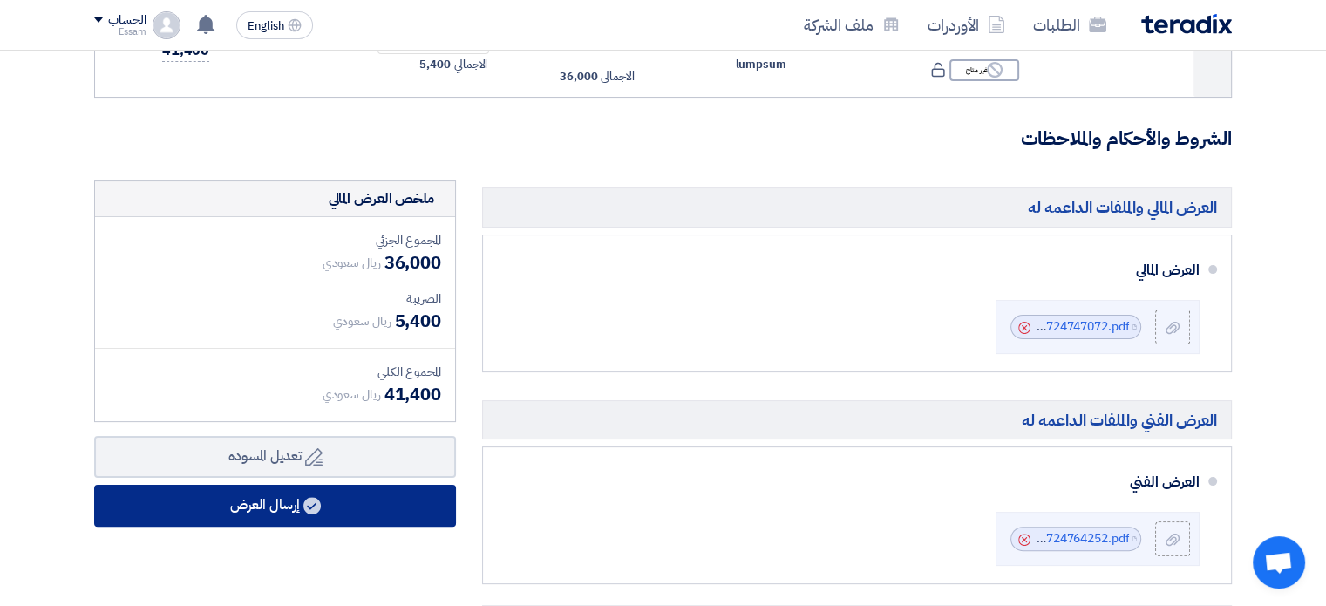
click at [283, 506] on button "إرسال العرض" at bounding box center [275, 506] width 362 height 42
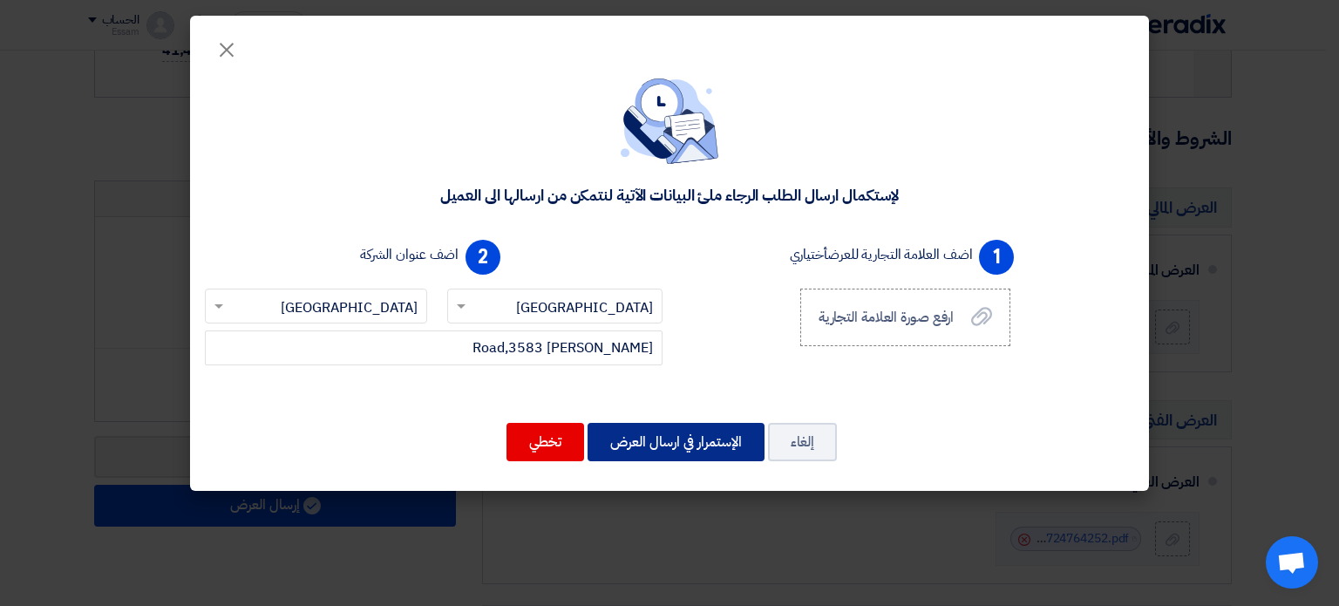
click at [684, 447] on button "الإستمرار في ارسال العرض" at bounding box center [676, 442] width 177 height 38
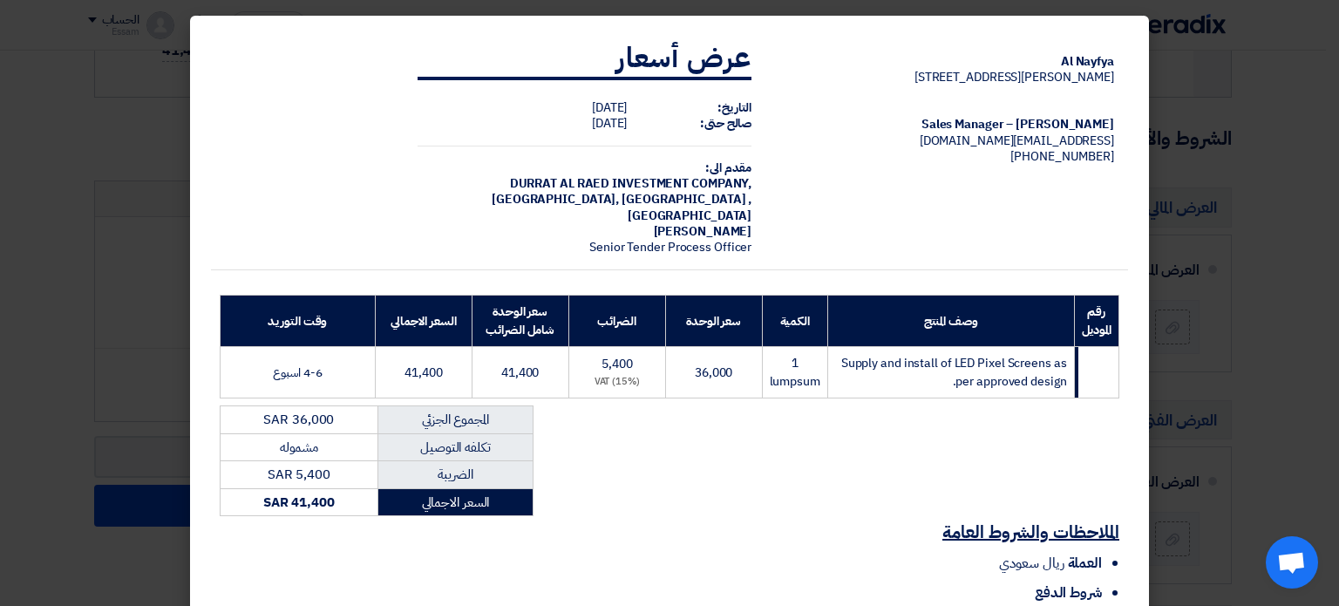
click at [1309, 146] on modal-container "Al Nayfya [PERSON_NAME][STREET_ADDRESS] [PERSON_NAME] – Sales Manager [EMAIL_AD…" at bounding box center [669, 303] width 1339 height 606
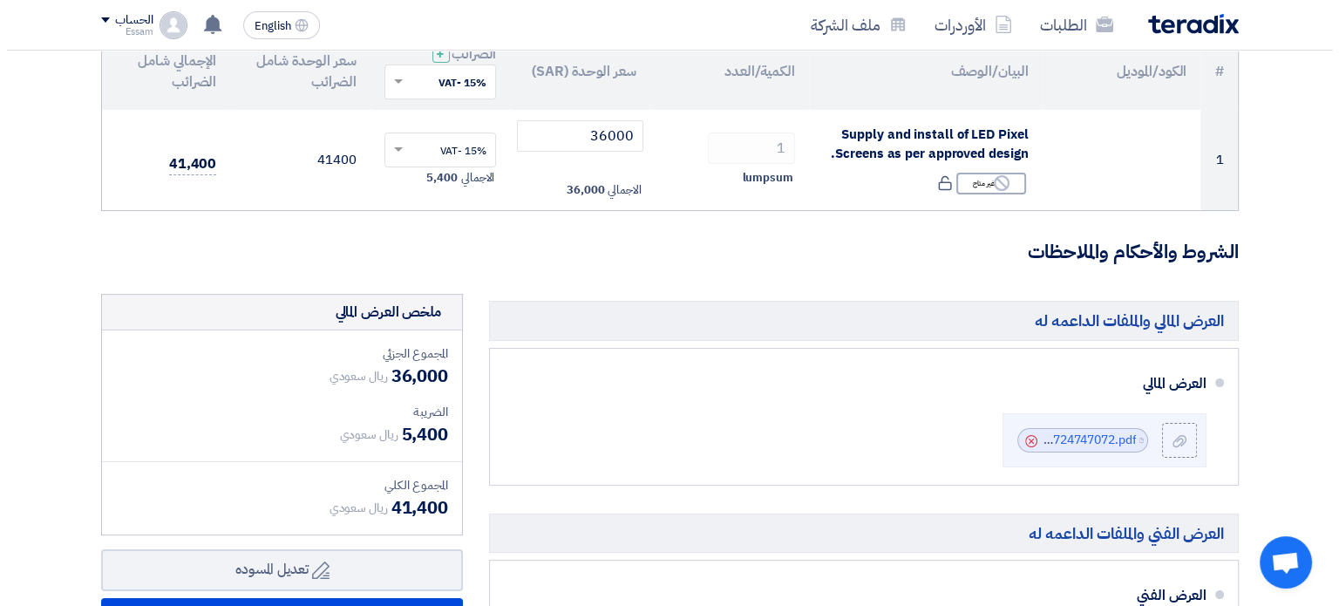
scroll to position [326, 0]
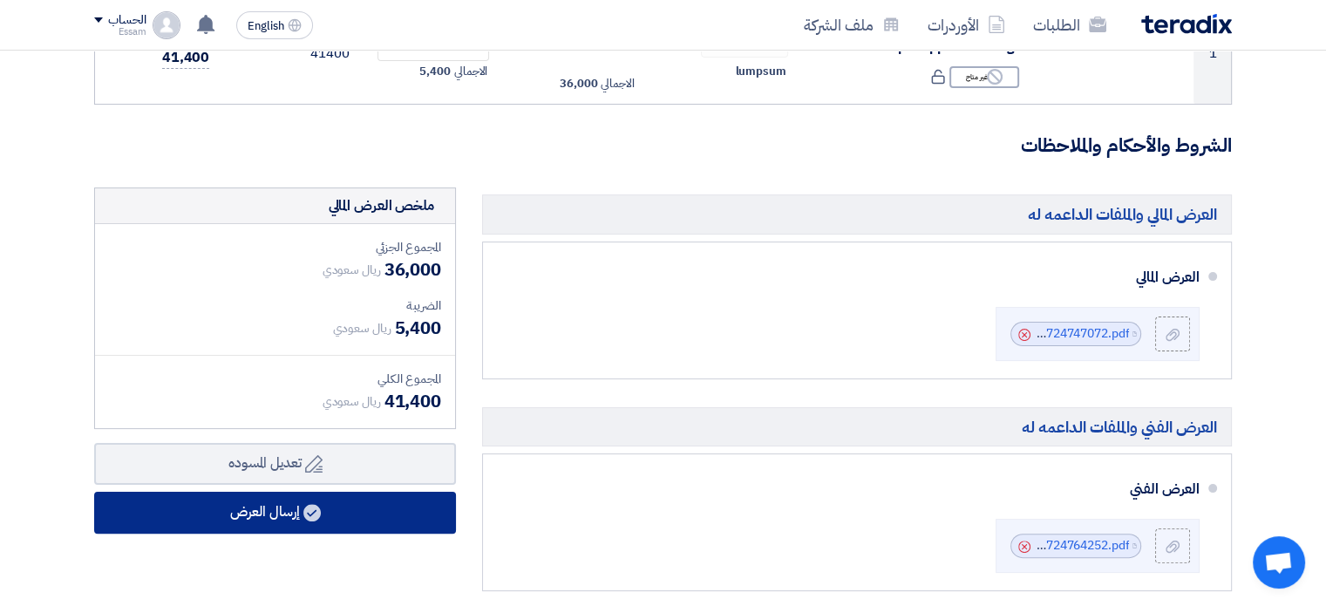
click at [191, 494] on button "إرسال العرض" at bounding box center [275, 513] width 362 height 42
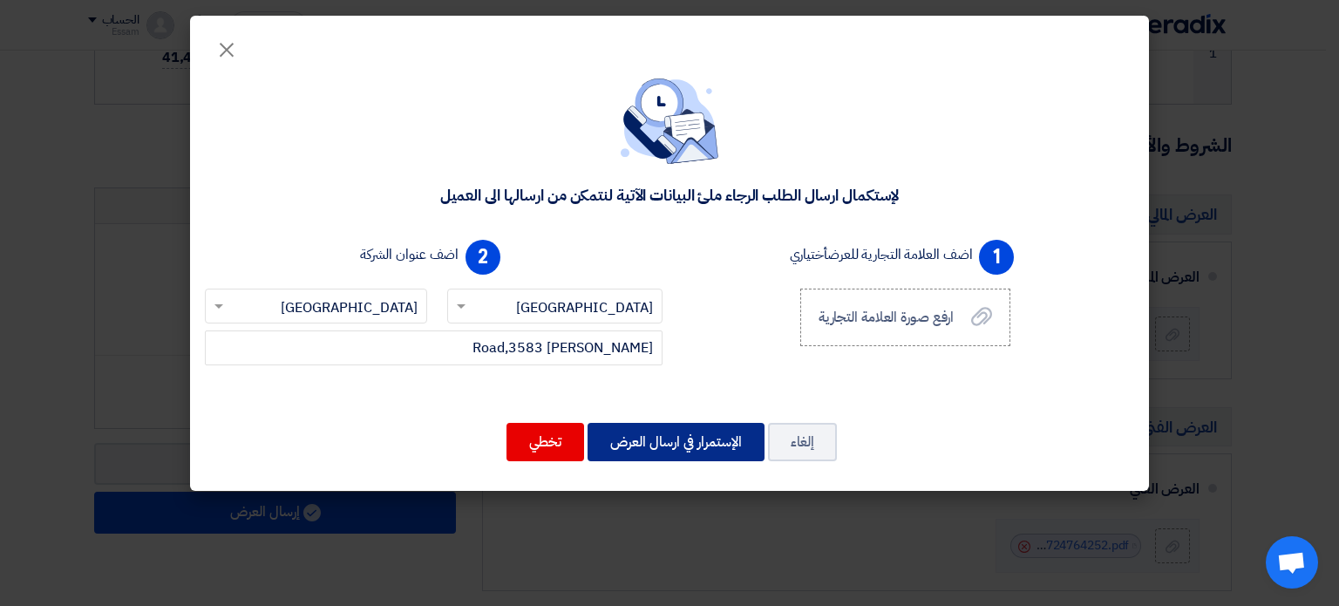
click at [671, 440] on button "الإستمرار في ارسال العرض" at bounding box center [676, 442] width 177 height 38
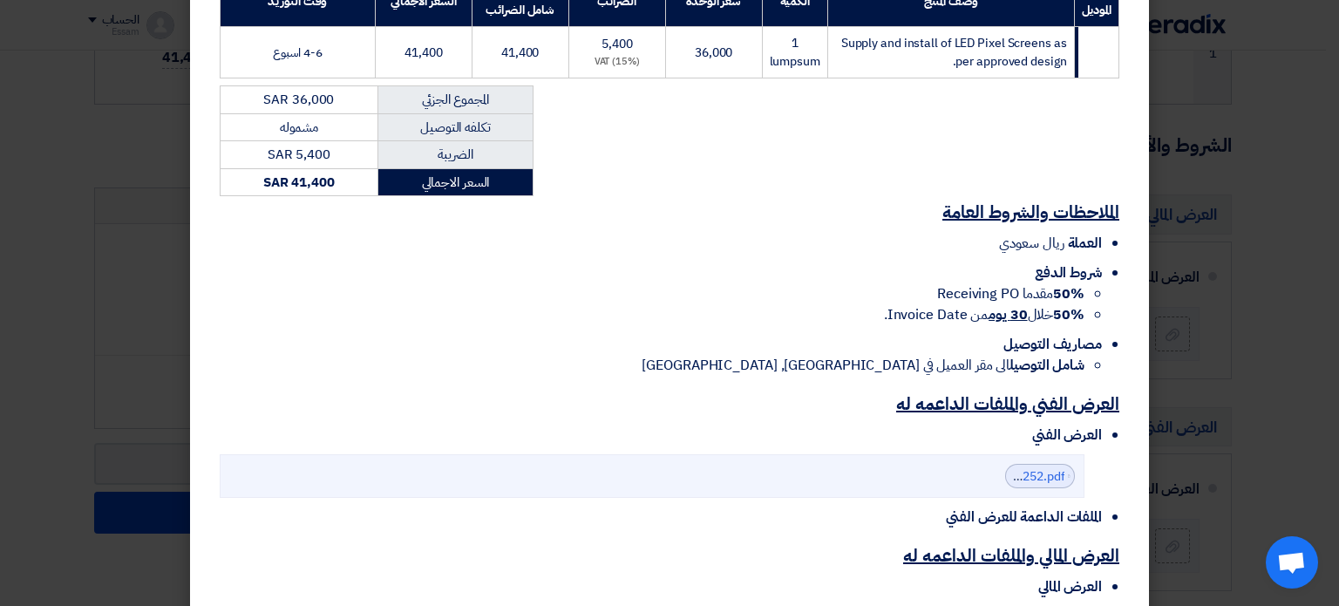
scroll to position [485, 0]
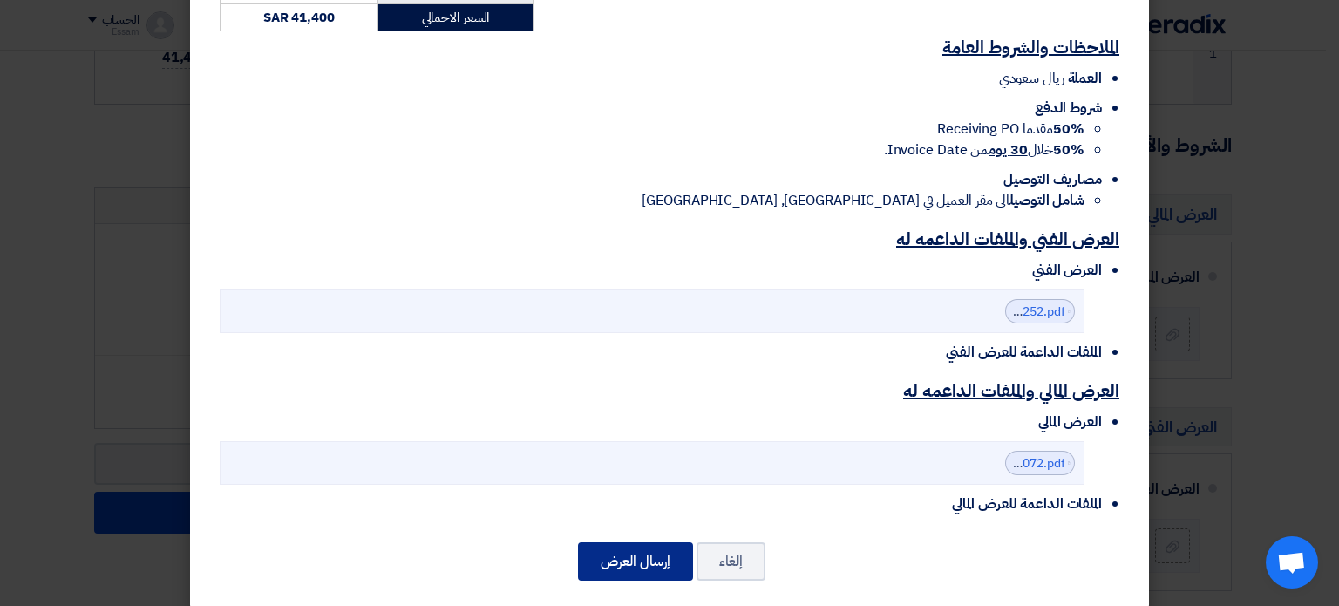
click at [607, 545] on button "إرسال العرض" at bounding box center [635, 561] width 115 height 38
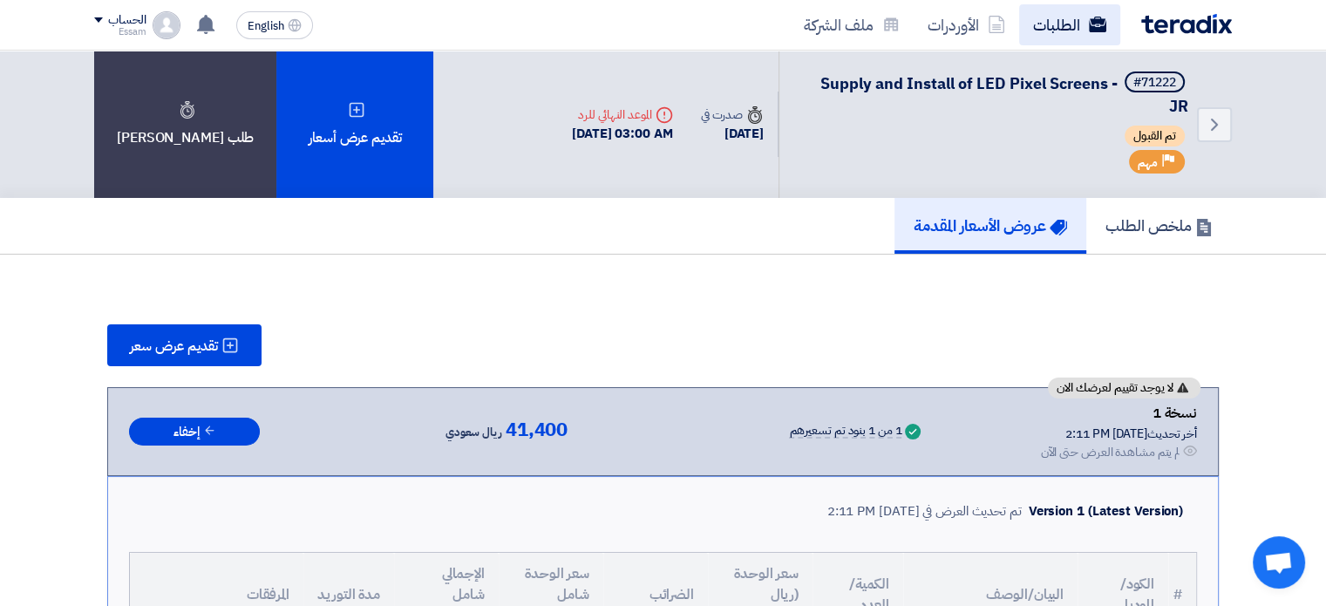
click at [1058, 22] on link "الطلبات" at bounding box center [1069, 24] width 101 height 41
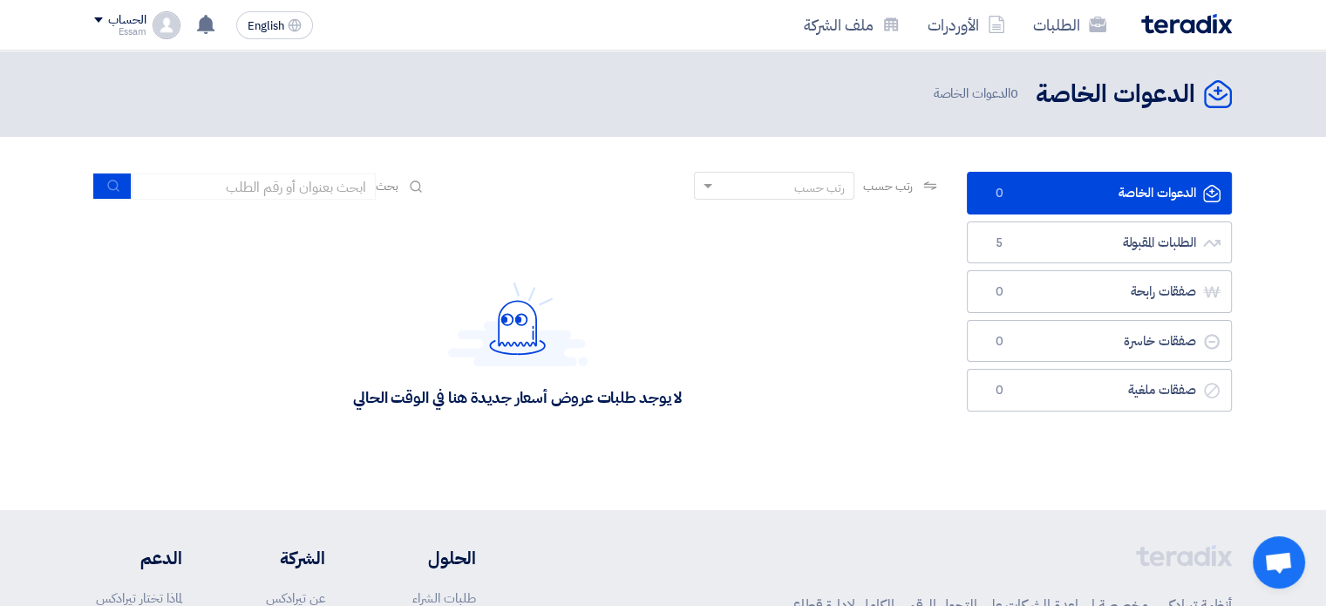
click at [561, 180] on div "رتب حسب رتب حسب بحث" at bounding box center [517, 193] width 847 height 42
